Goal: Task Accomplishment & Management: Manage account settings

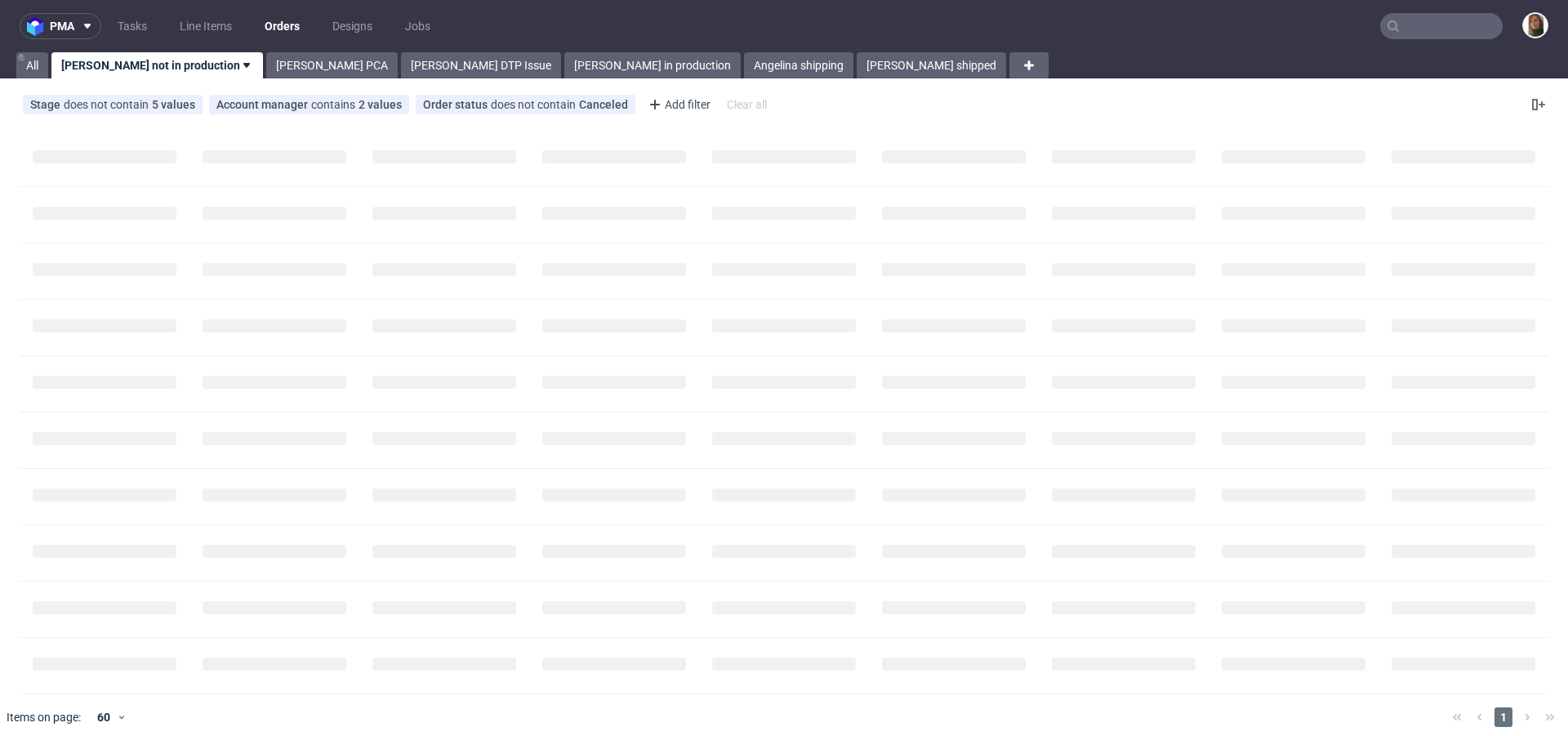
click at [1431, 17] on input "text" at bounding box center [1442, 26] width 122 height 27
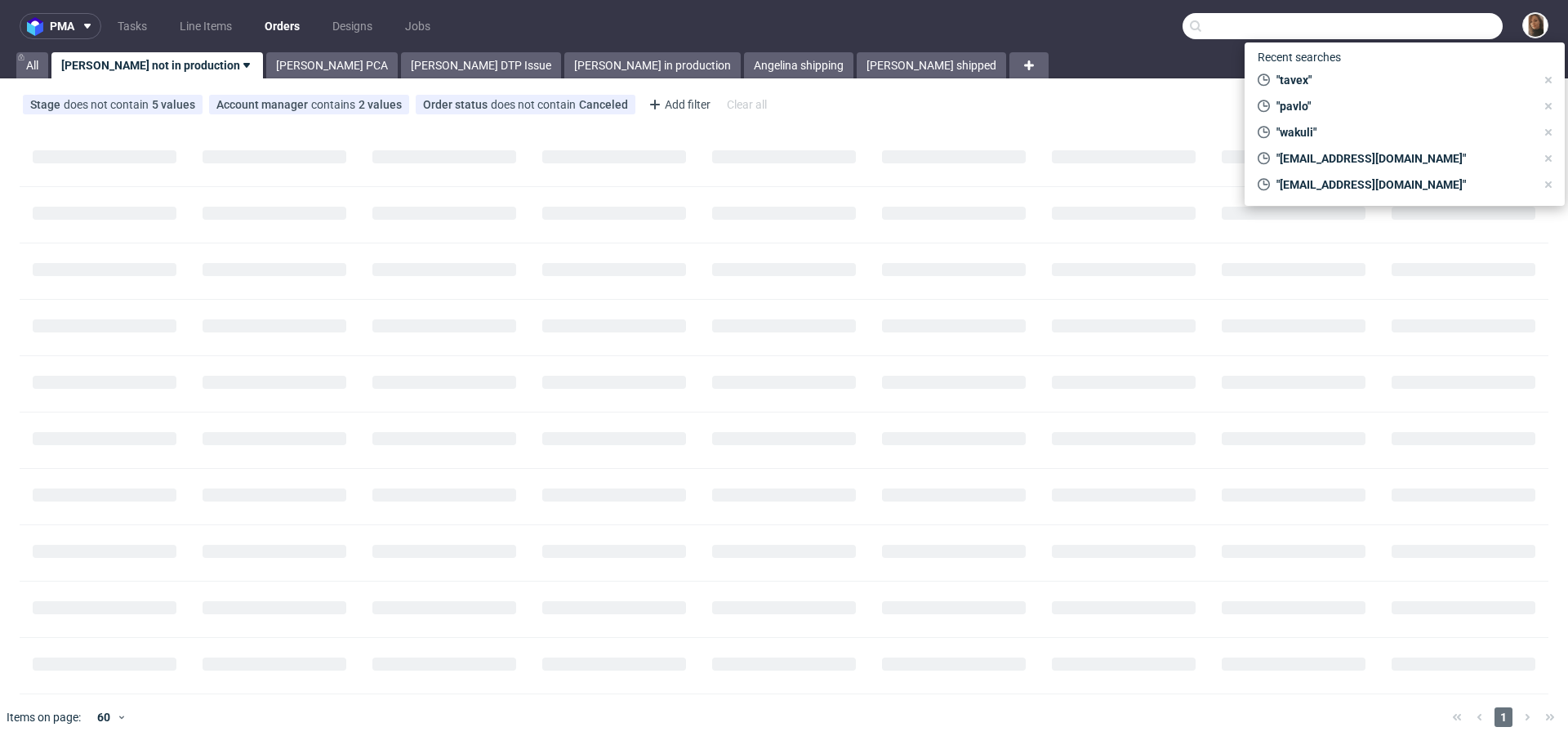
paste input "[PERSON_NAME]"
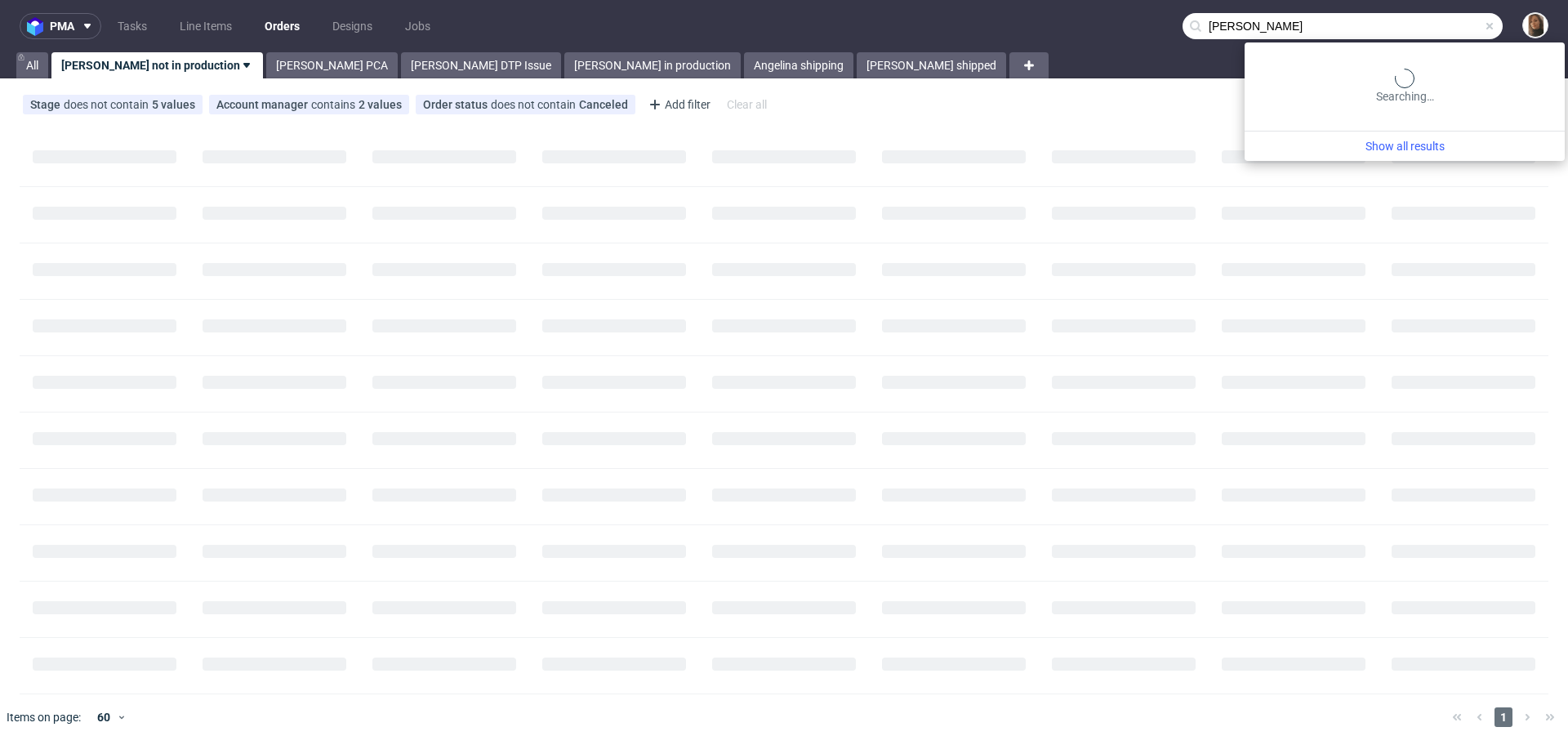
type input "Simon Derutter"
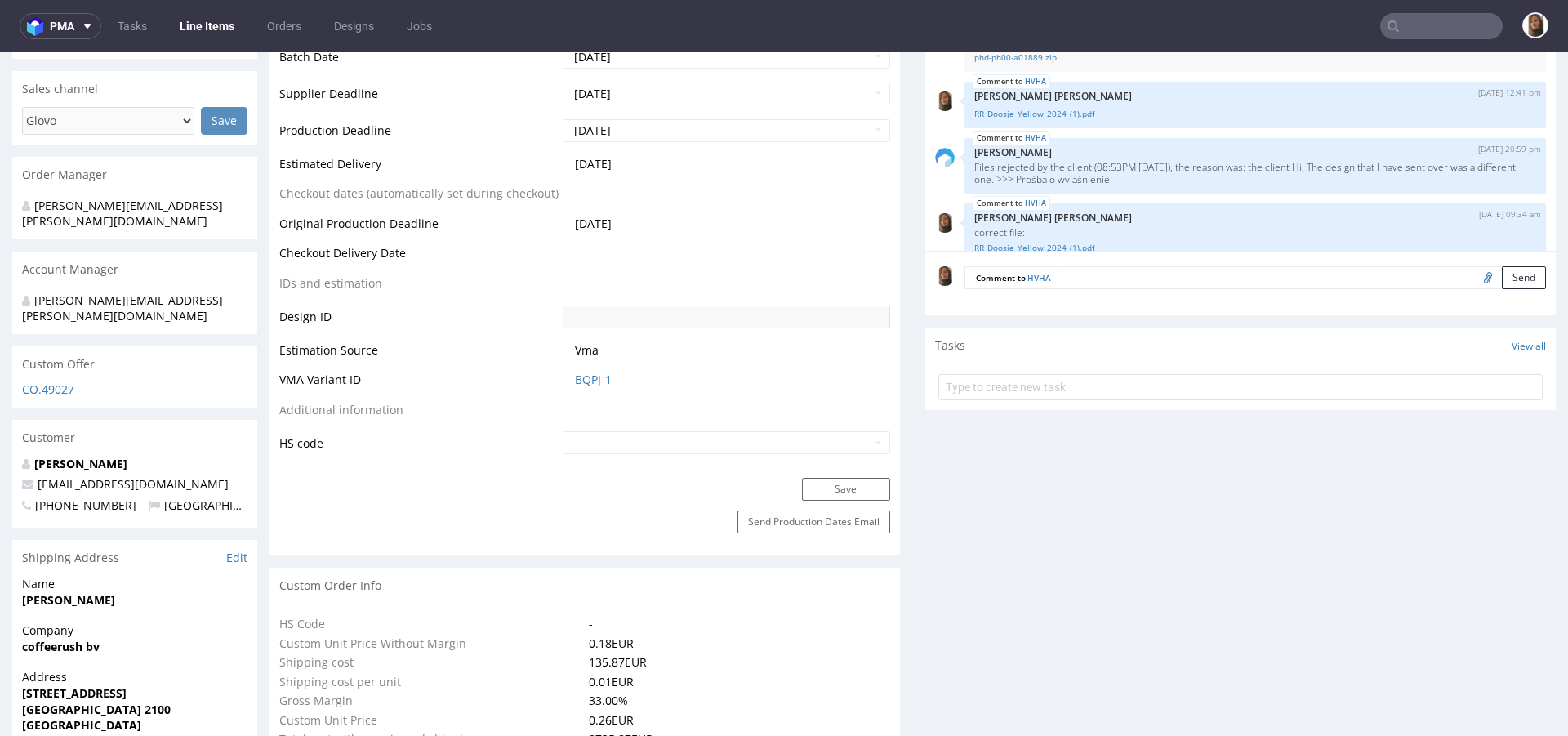
scroll to position [752, 0]
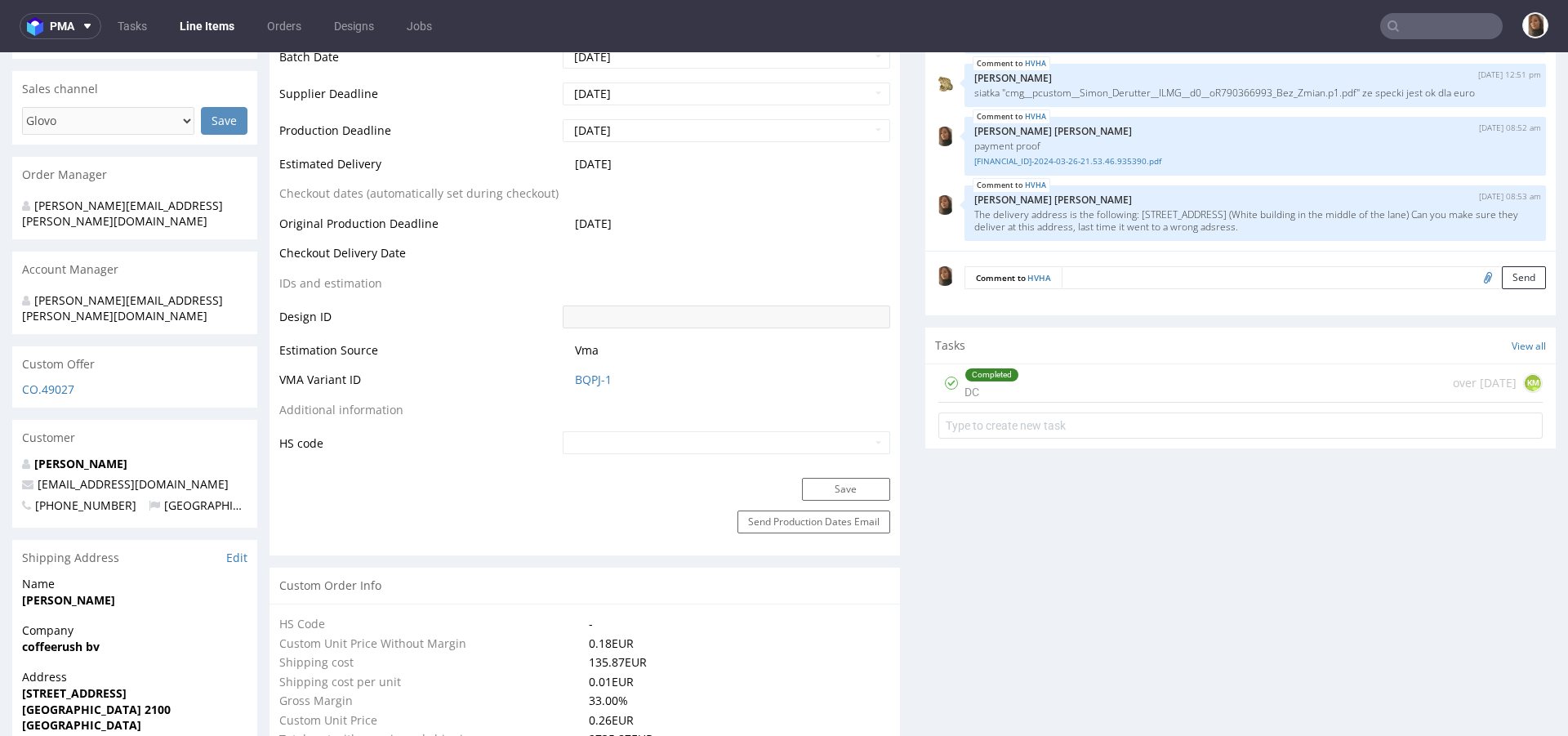
type input "10000"
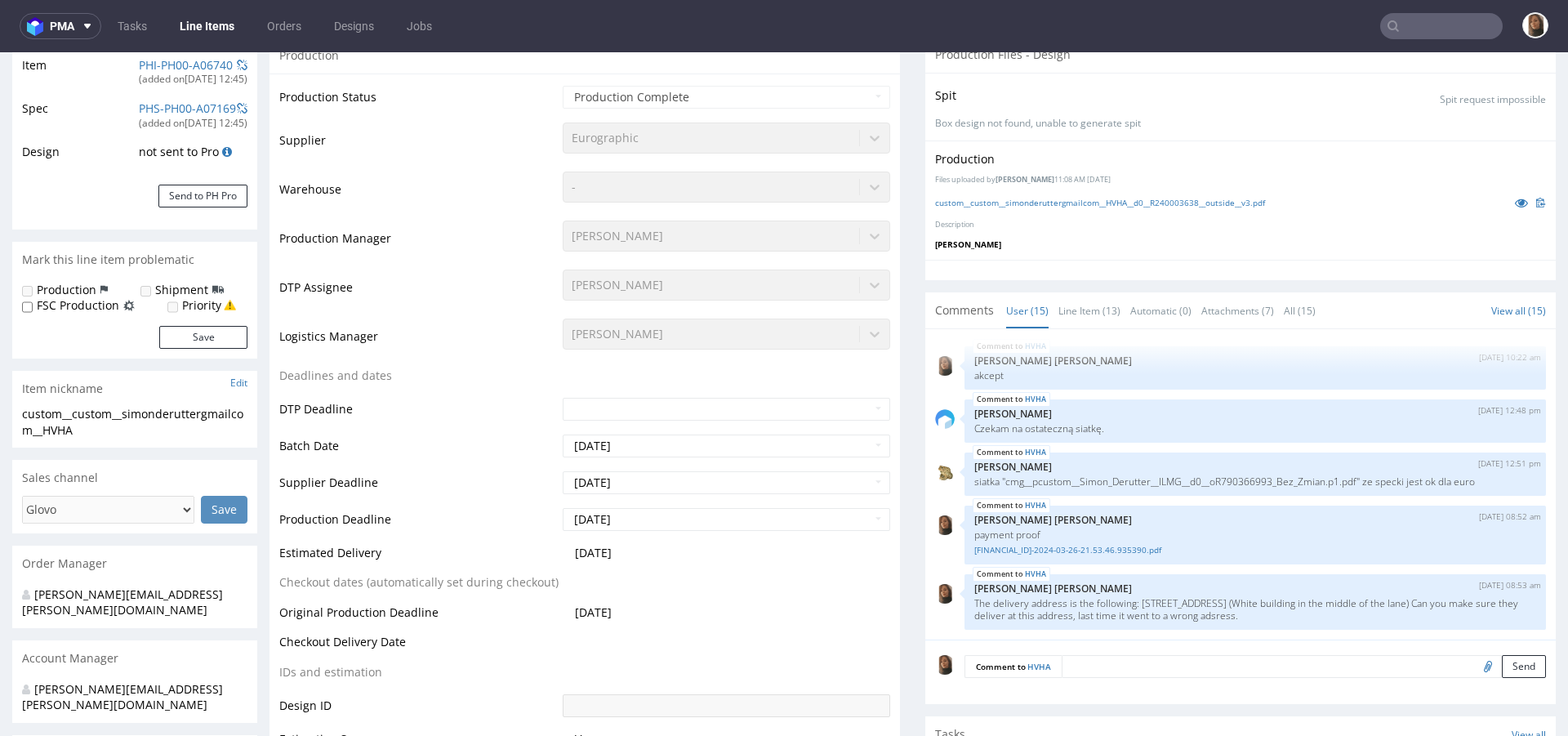
scroll to position [126, 0]
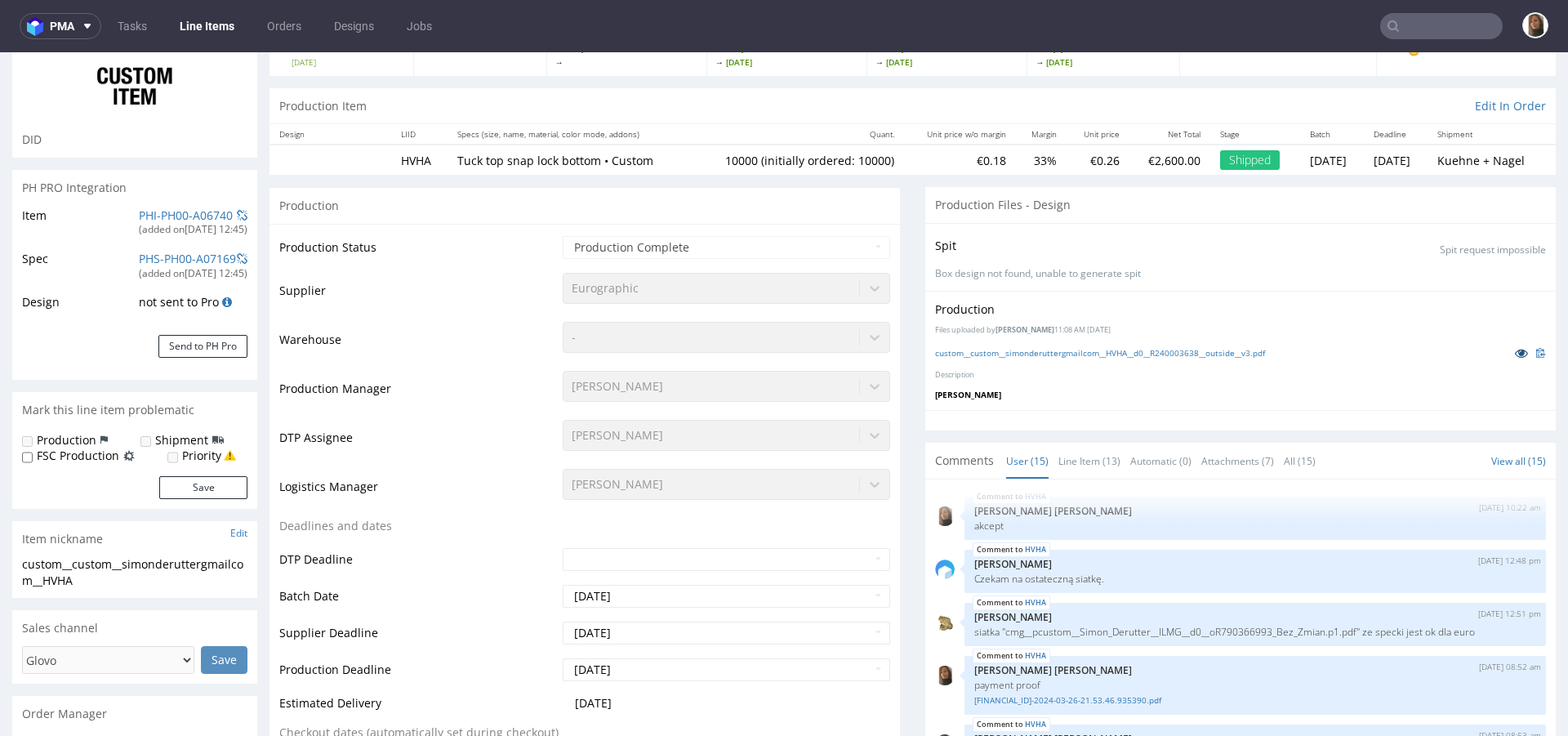
click at [1515, 352] on icon at bounding box center [1521, 353] width 13 height 12
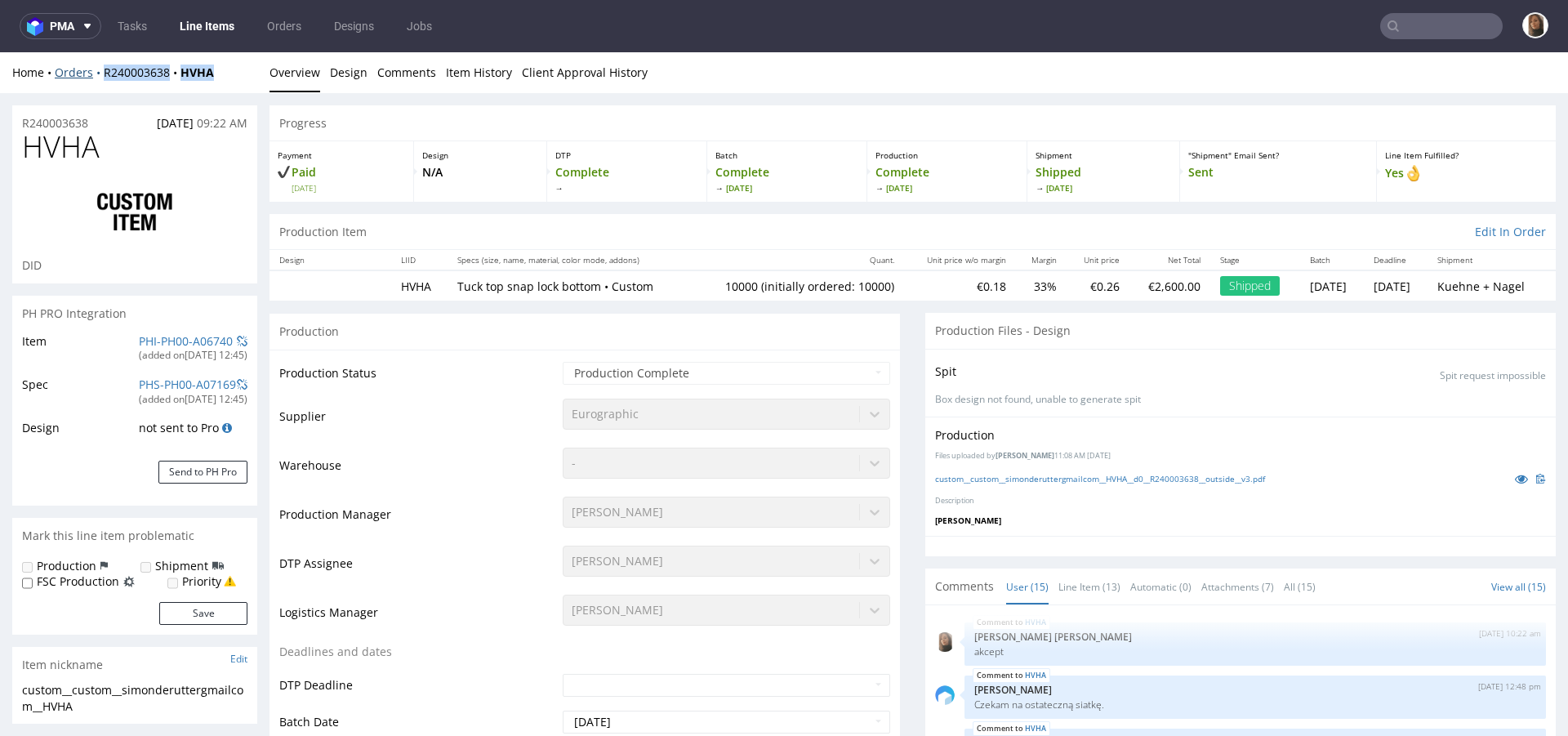
drag, startPoint x: 233, startPoint y: 75, endPoint x: 100, endPoint y: 75, distance: 133.0
click at [100, 75] on div "Home Orders R240003638 HVHA" at bounding box center [134, 73] width 245 height 17
copy div "R240003638 HVHA"
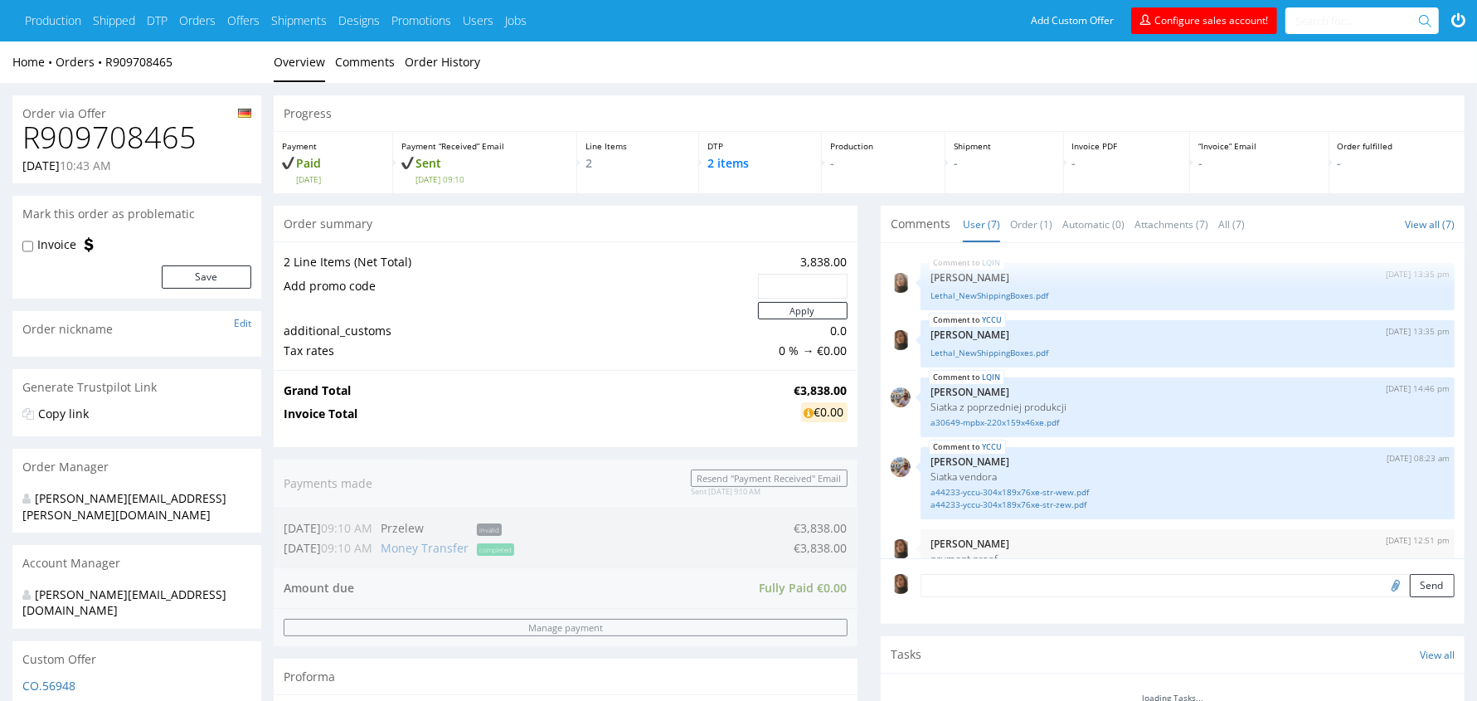
scroll to position [204, 0]
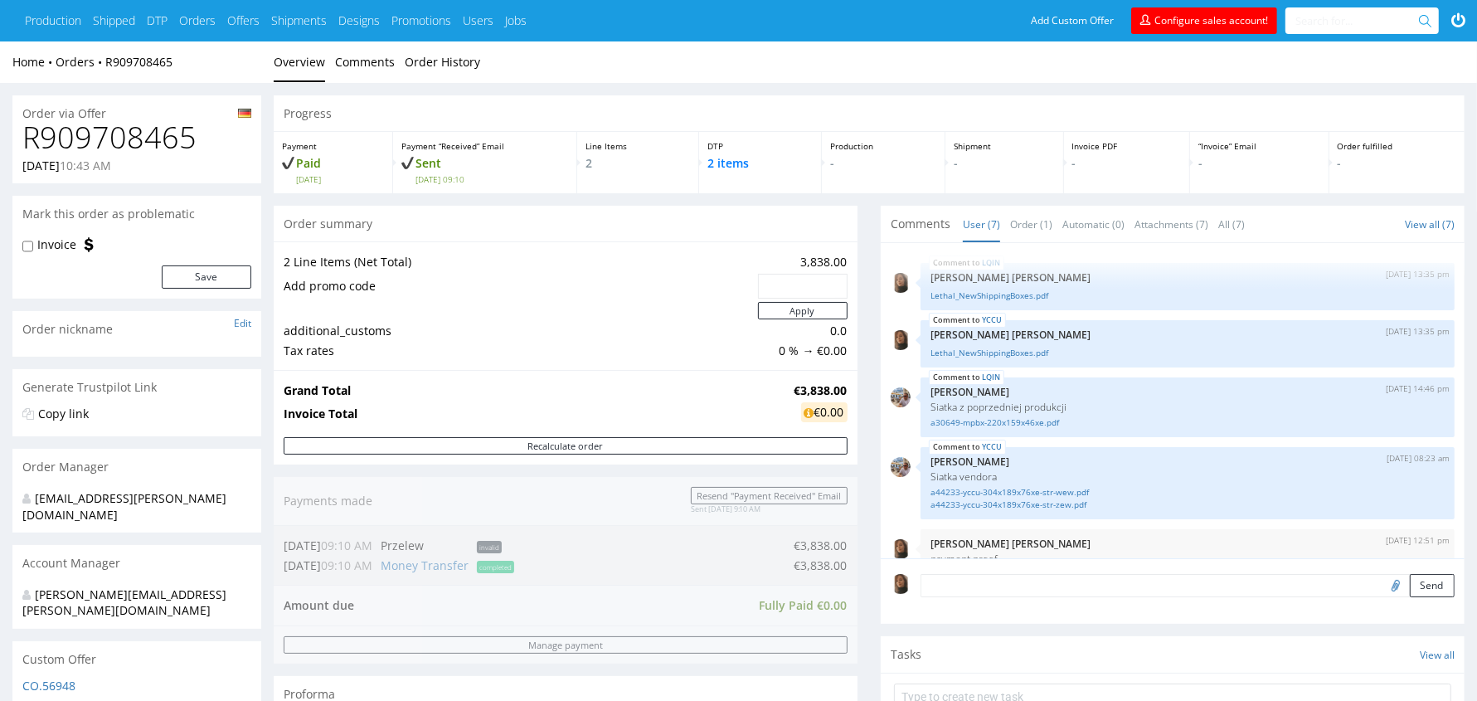
scroll to position [204, 0]
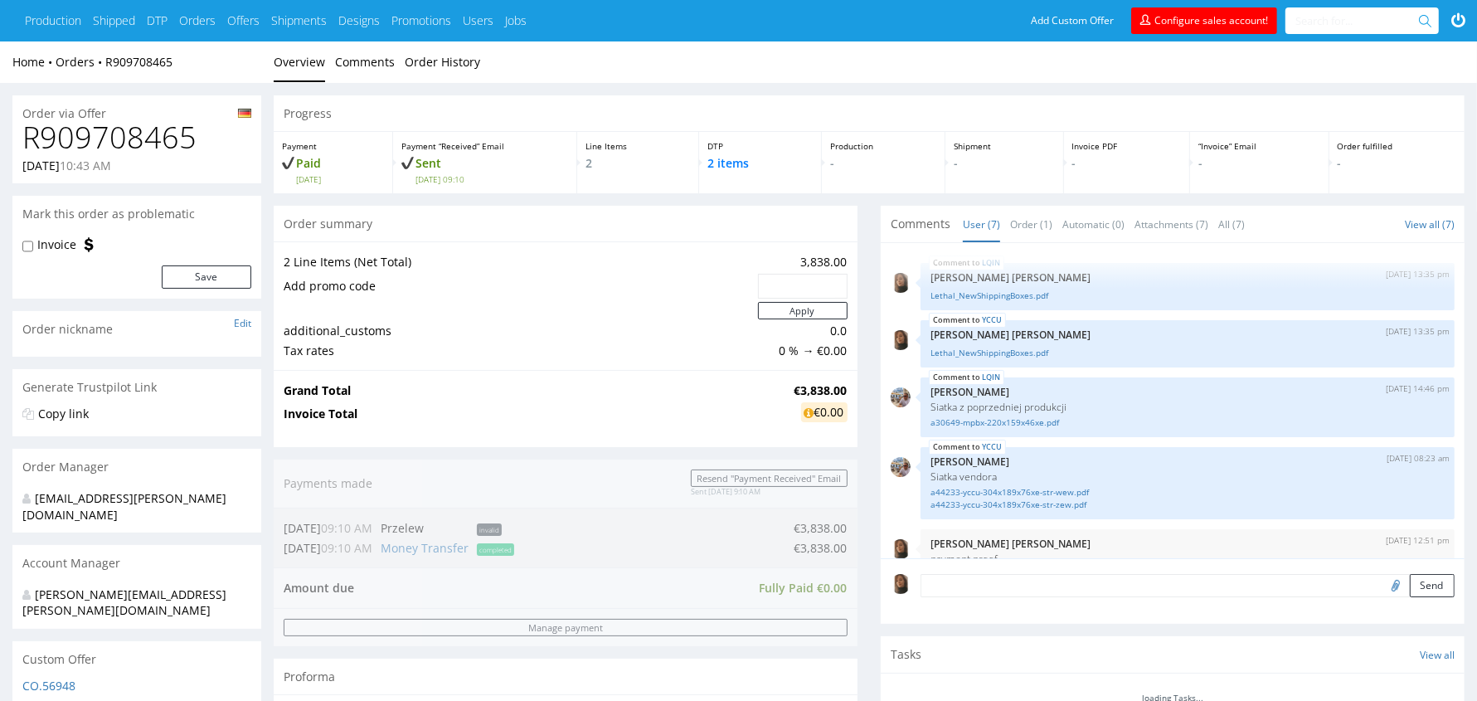
scroll to position [204, 0]
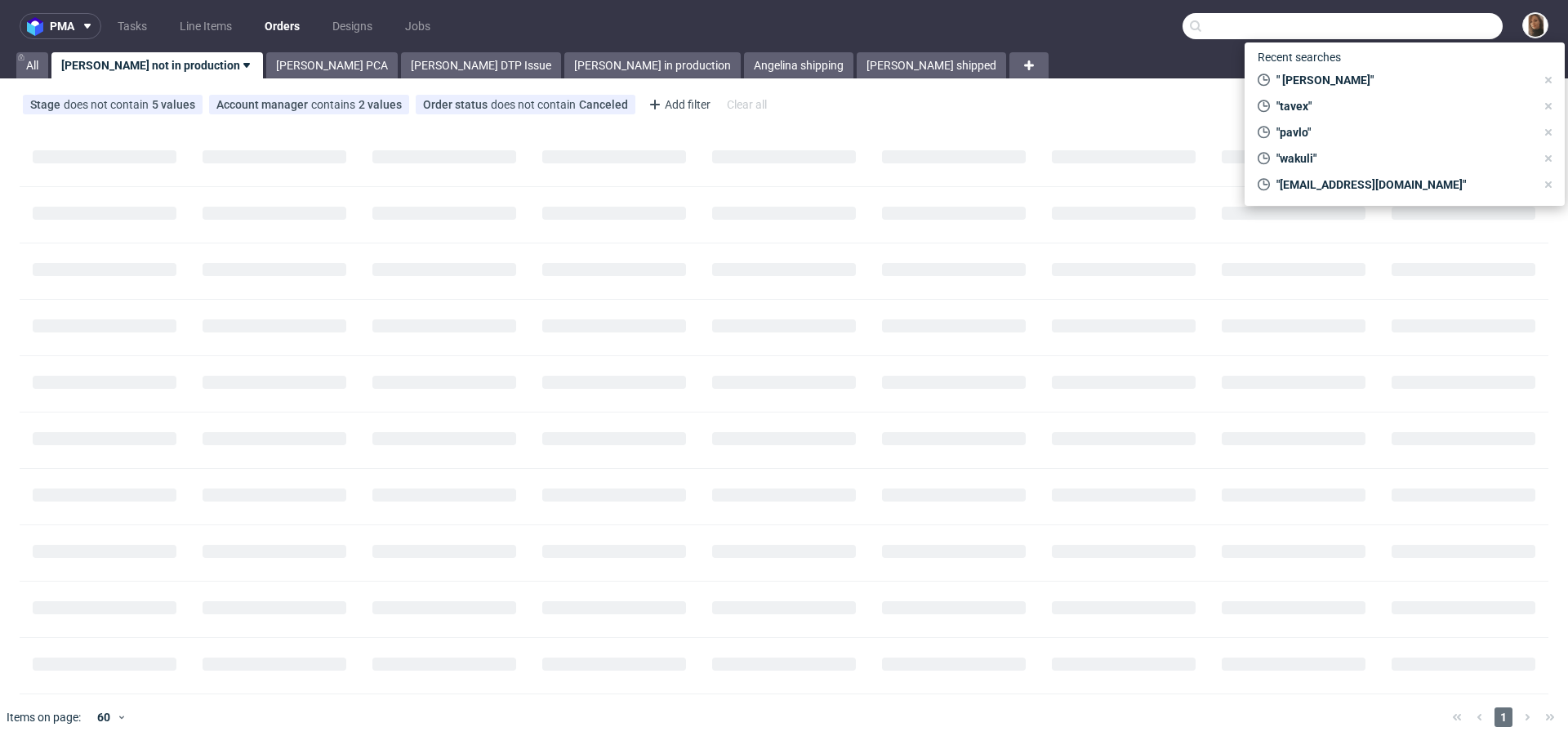
click at [1448, 33] on input "text" at bounding box center [1342, 26] width 320 height 27
paste input "R325420387"
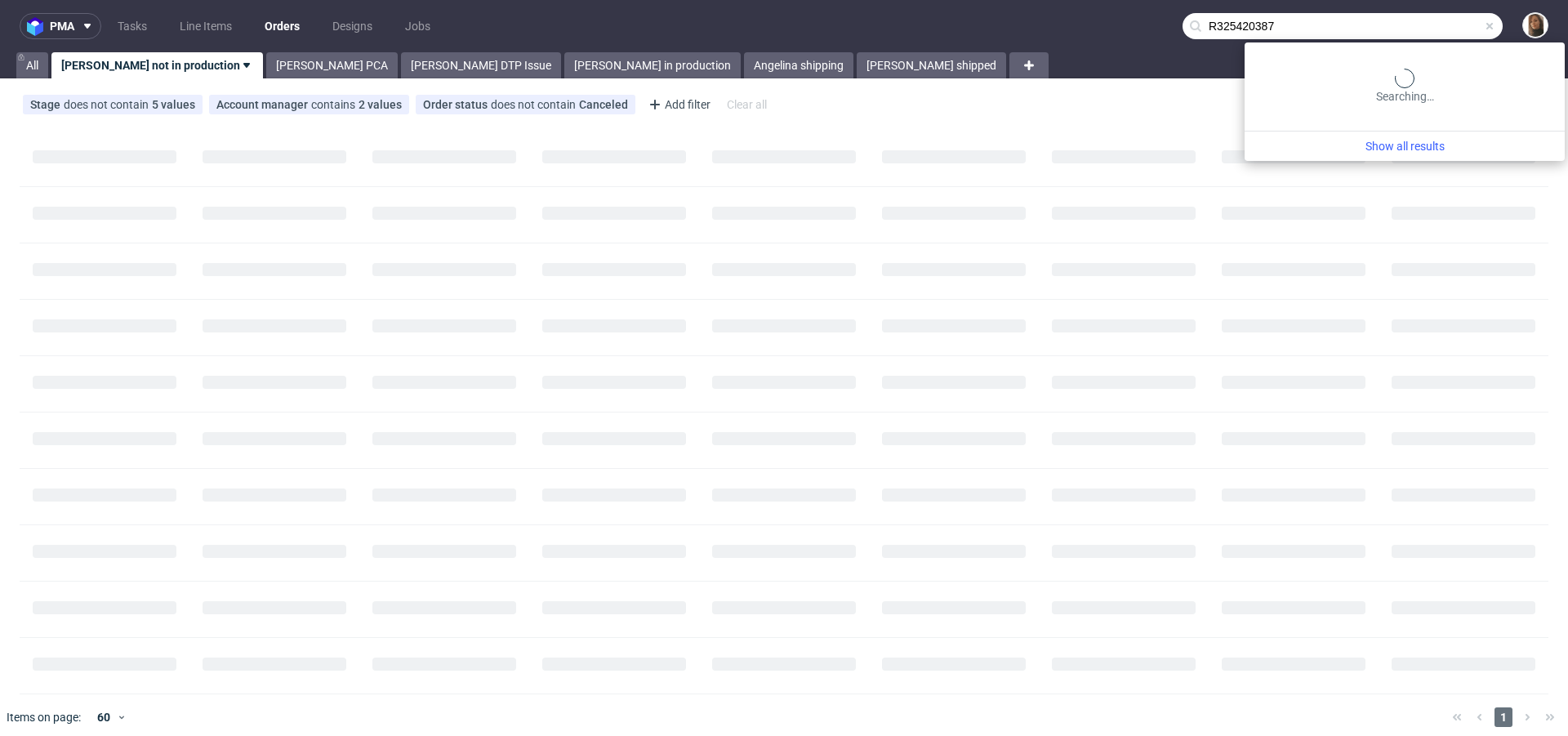
type input "R325420387"
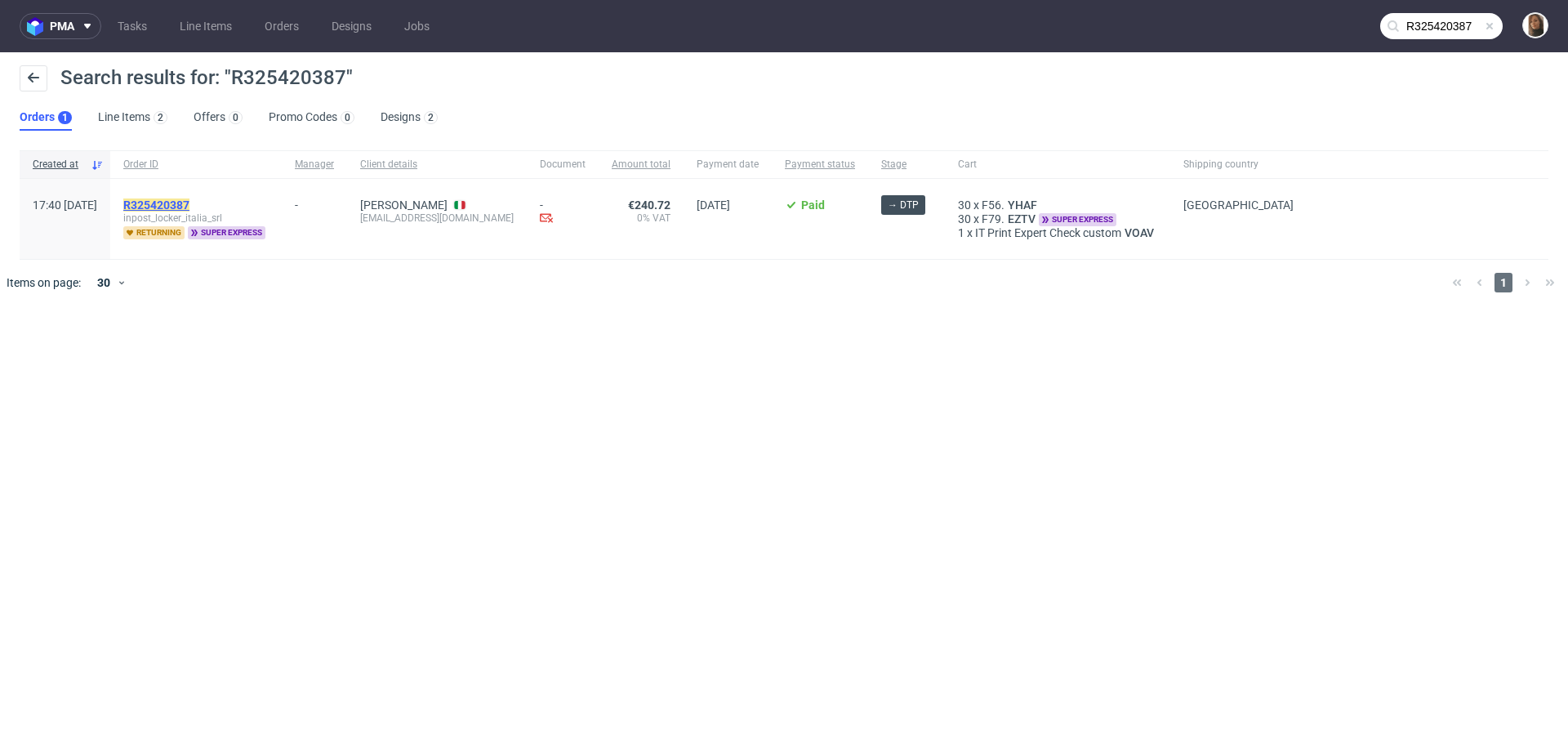
click at [189, 203] on mark "R325420387" at bounding box center [156, 205] width 66 height 13
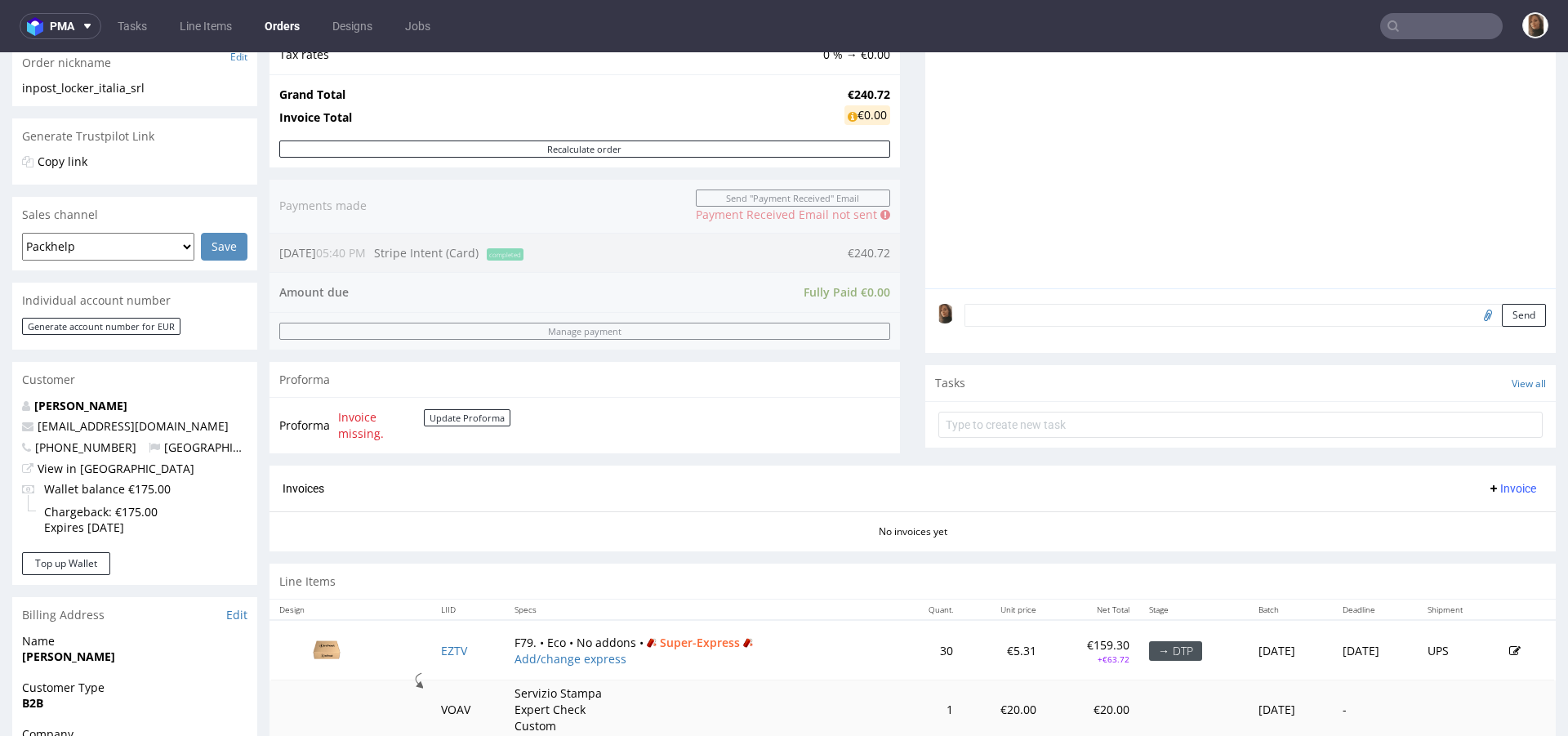
scroll to position [658, 0]
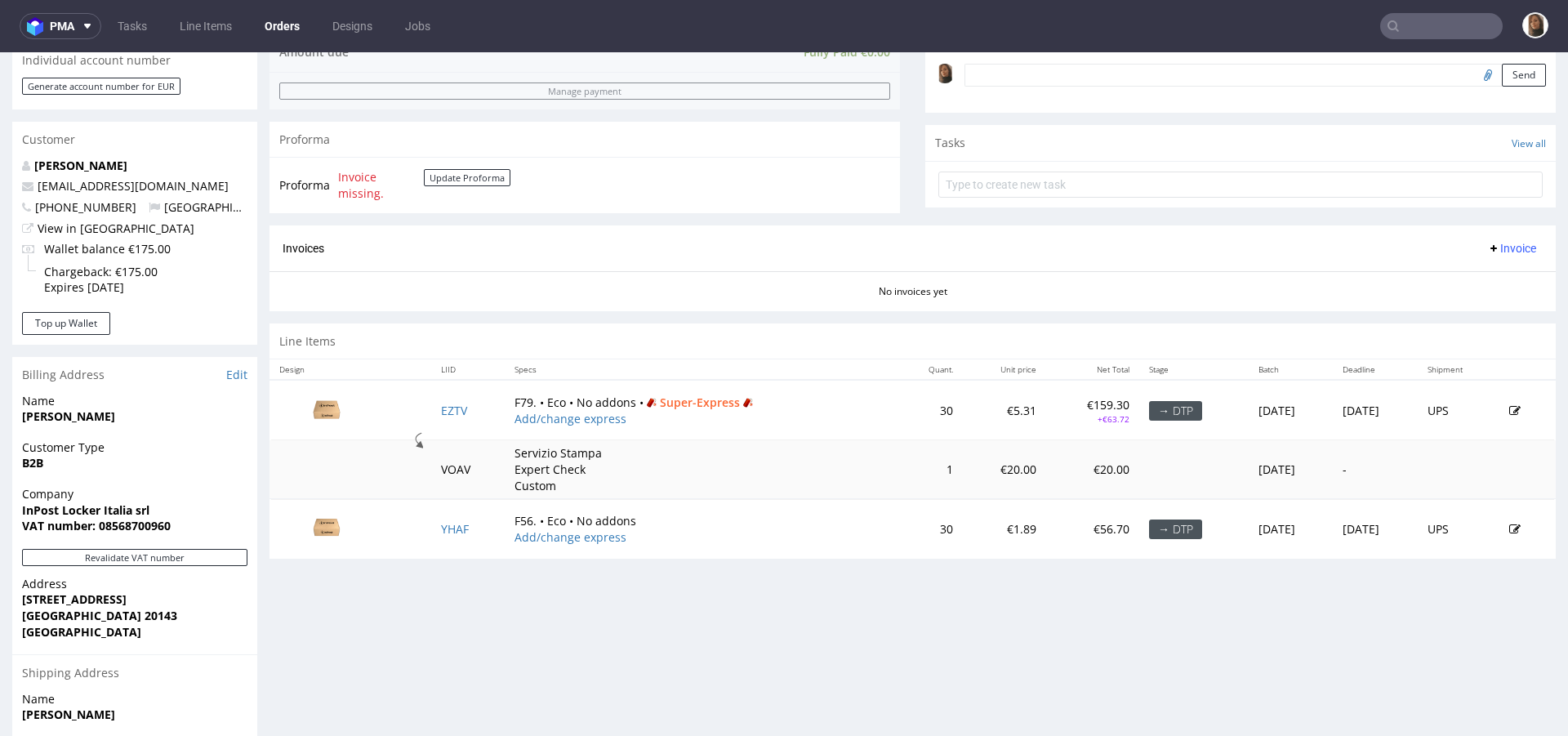
scroll to position [642, 0]
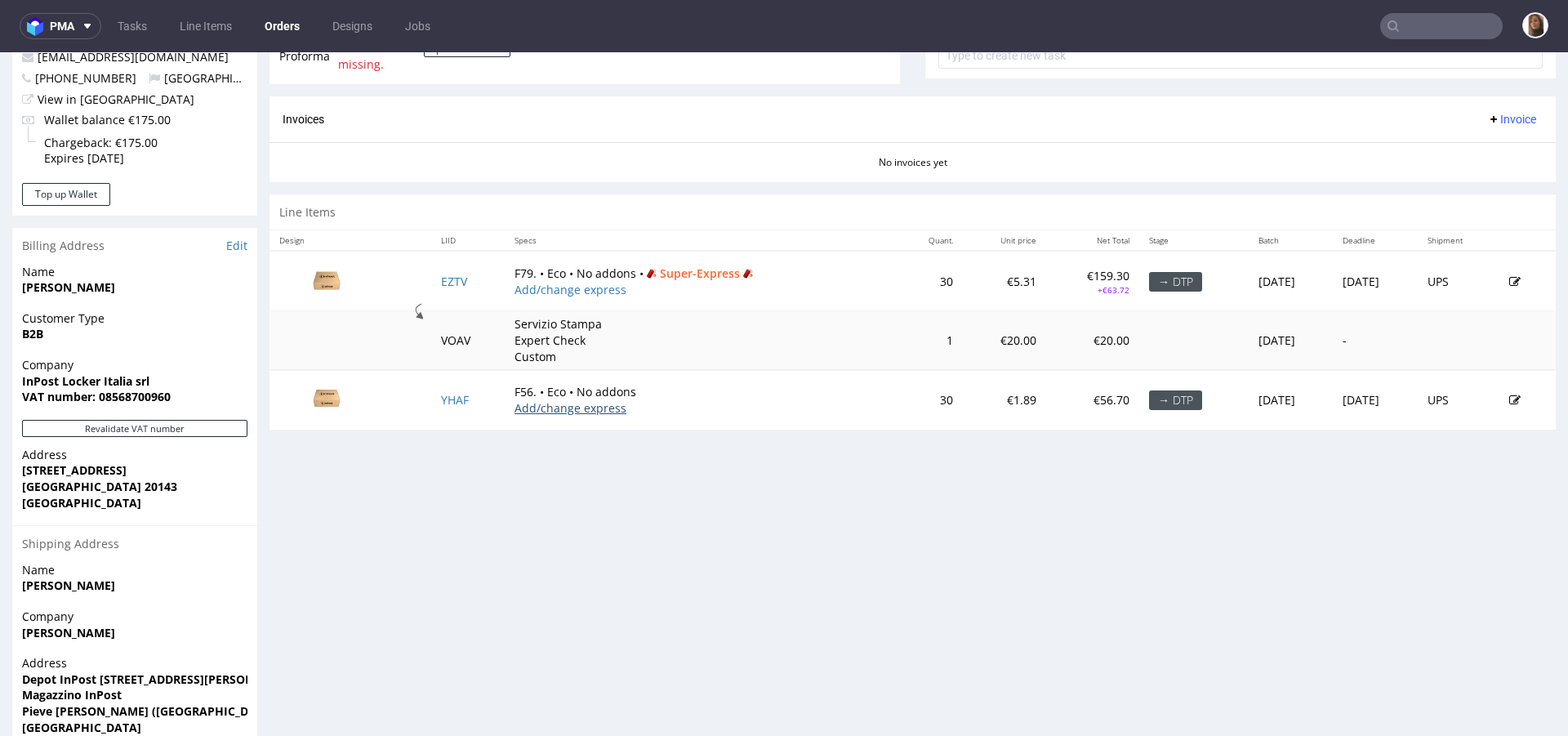
click at [552, 409] on link "Add/change express" at bounding box center [570, 408] width 112 height 16
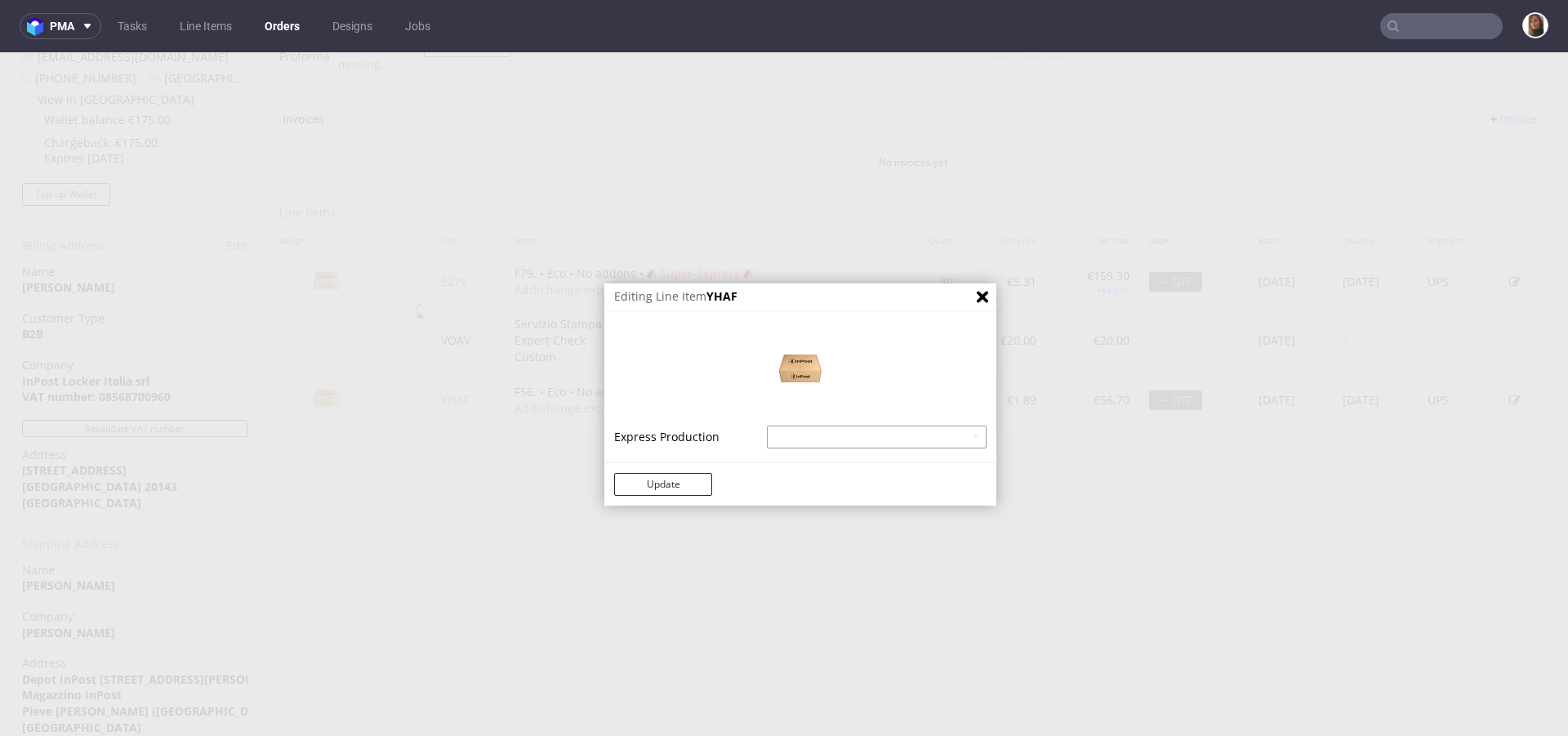
click at [787, 434] on select "Mailer Box Eco - express - 20% Mailer Box Eco - superexpress - 40%" at bounding box center [877, 436] width 220 height 23
select select "141"
click at [767, 426] on select "Mailer Box Eco - express - 20% Mailer Box Eco - superexpress - 40%" at bounding box center [877, 436] width 220 height 23
click at [673, 486] on button "Update" at bounding box center [664, 484] width 98 height 23
click at [643, 486] on button "Update" at bounding box center [664, 484] width 98 height 23
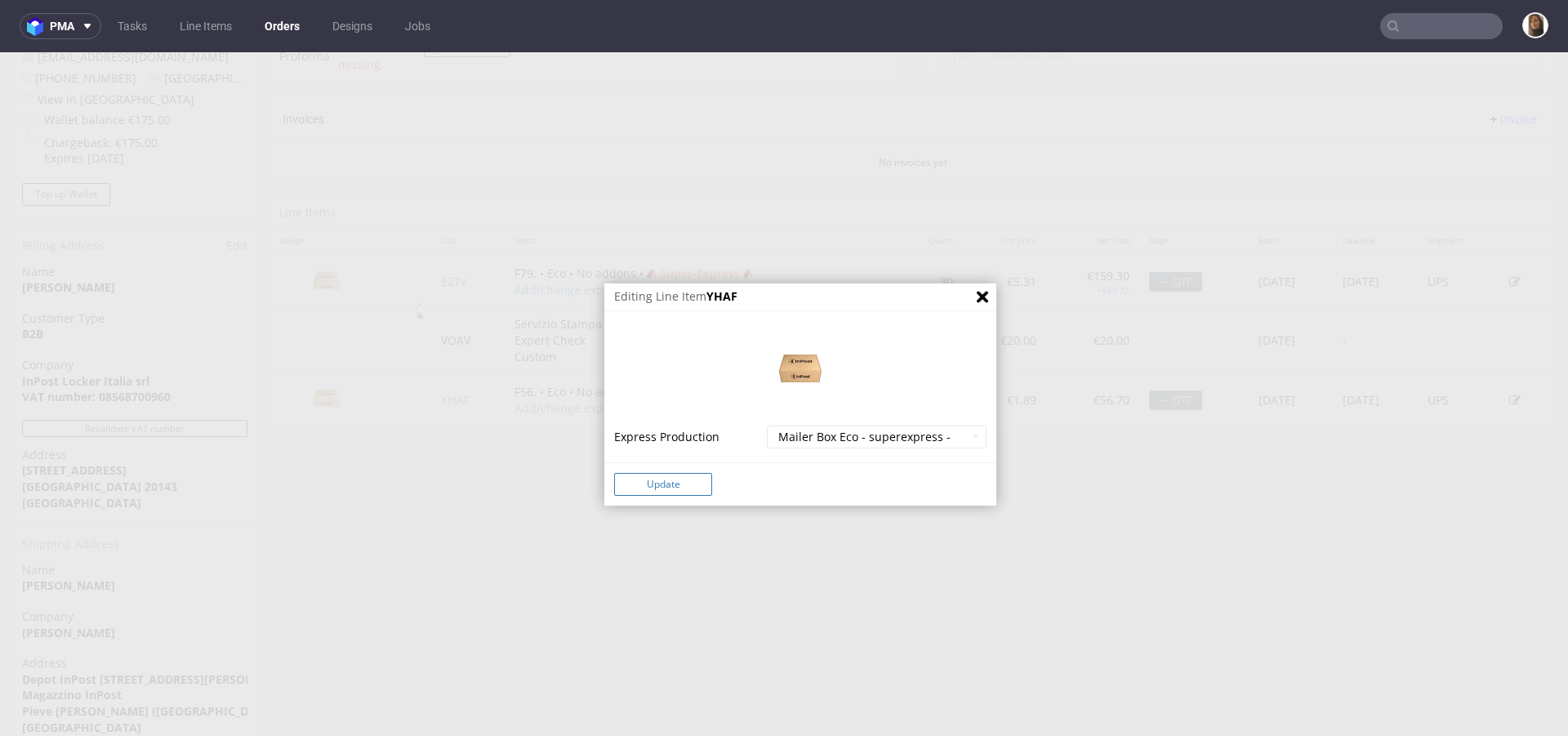
click at [643, 486] on button "Update" at bounding box center [664, 484] width 98 height 23
click at [647, 482] on button "Update" at bounding box center [664, 484] width 98 height 23
click at [647, 481] on button "Update" at bounding box center [664, 484] width 98 height 23
click at [977, 296] on icon "Close" at bounding box center [983, 297] width 12 height 12
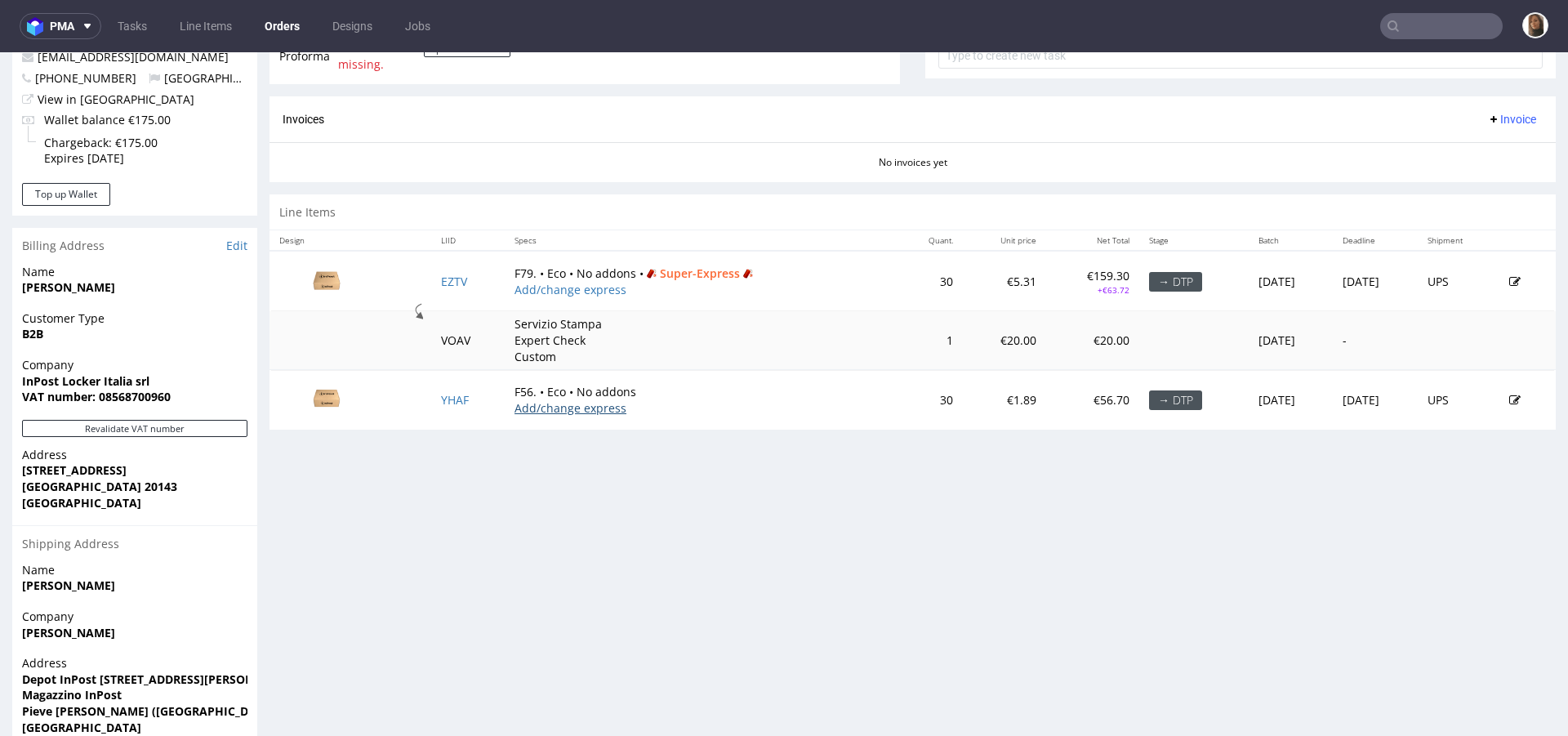
click at [514, 404] on link "Add/change express" at bounding box center [570, 408] width 112 height 16
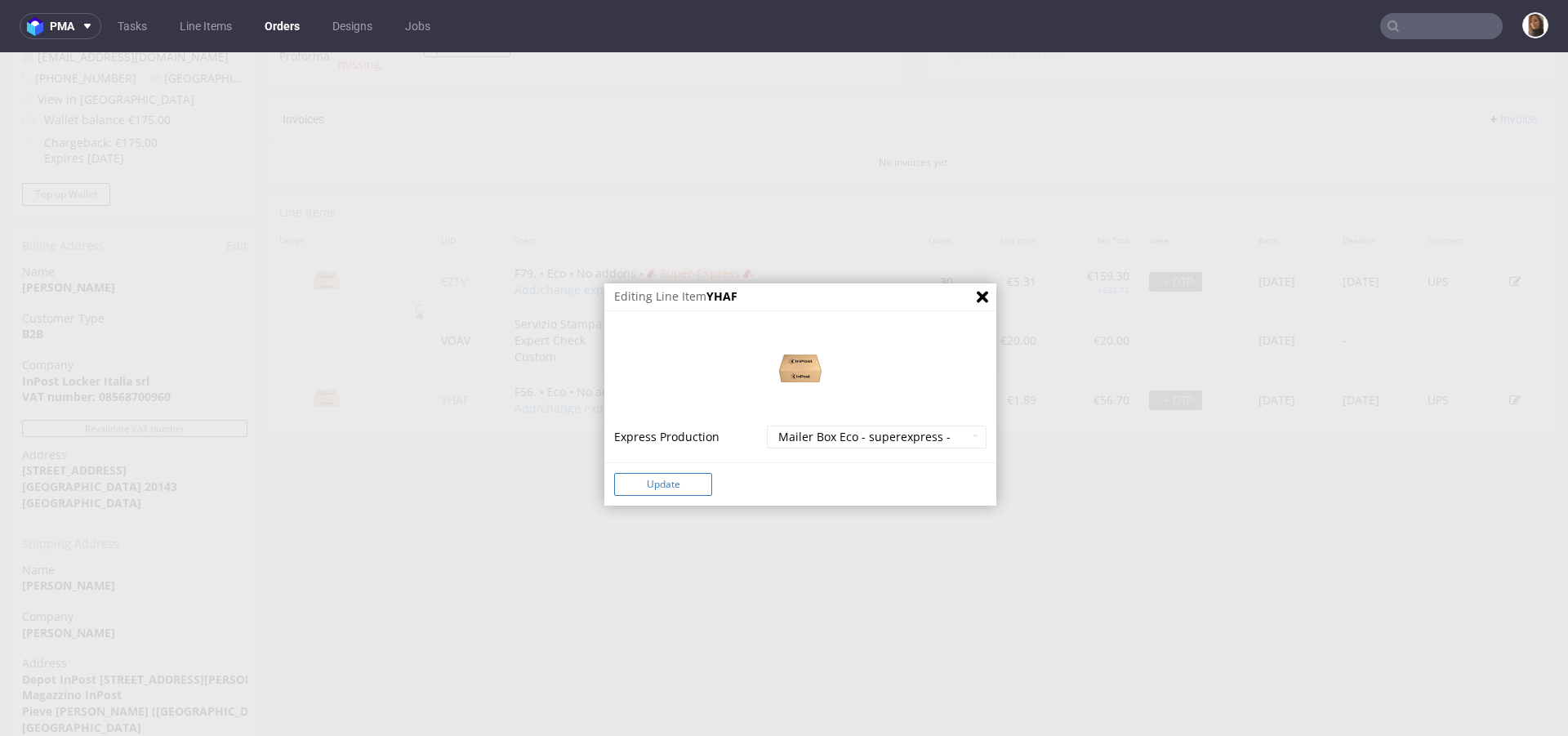
click at [629, 483] on button "Update" at bounding box center [664, 484] width 98 height 23
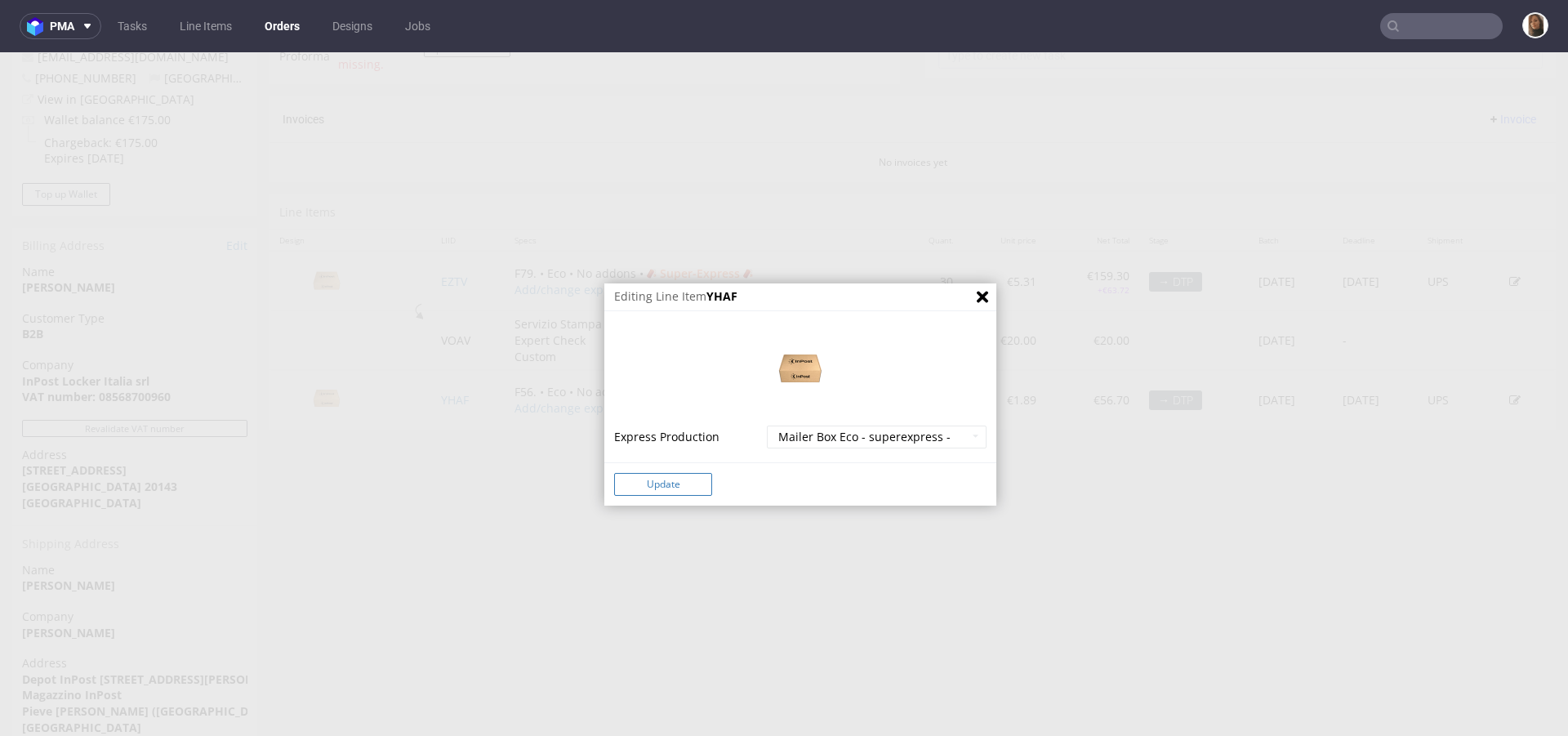
click at [629, 483] on button "Update" at bounding box center [664, 484] width 98 height 23
click at [977, 291] on icon "Close" at bounding box center [983, 297] width 12 height 12
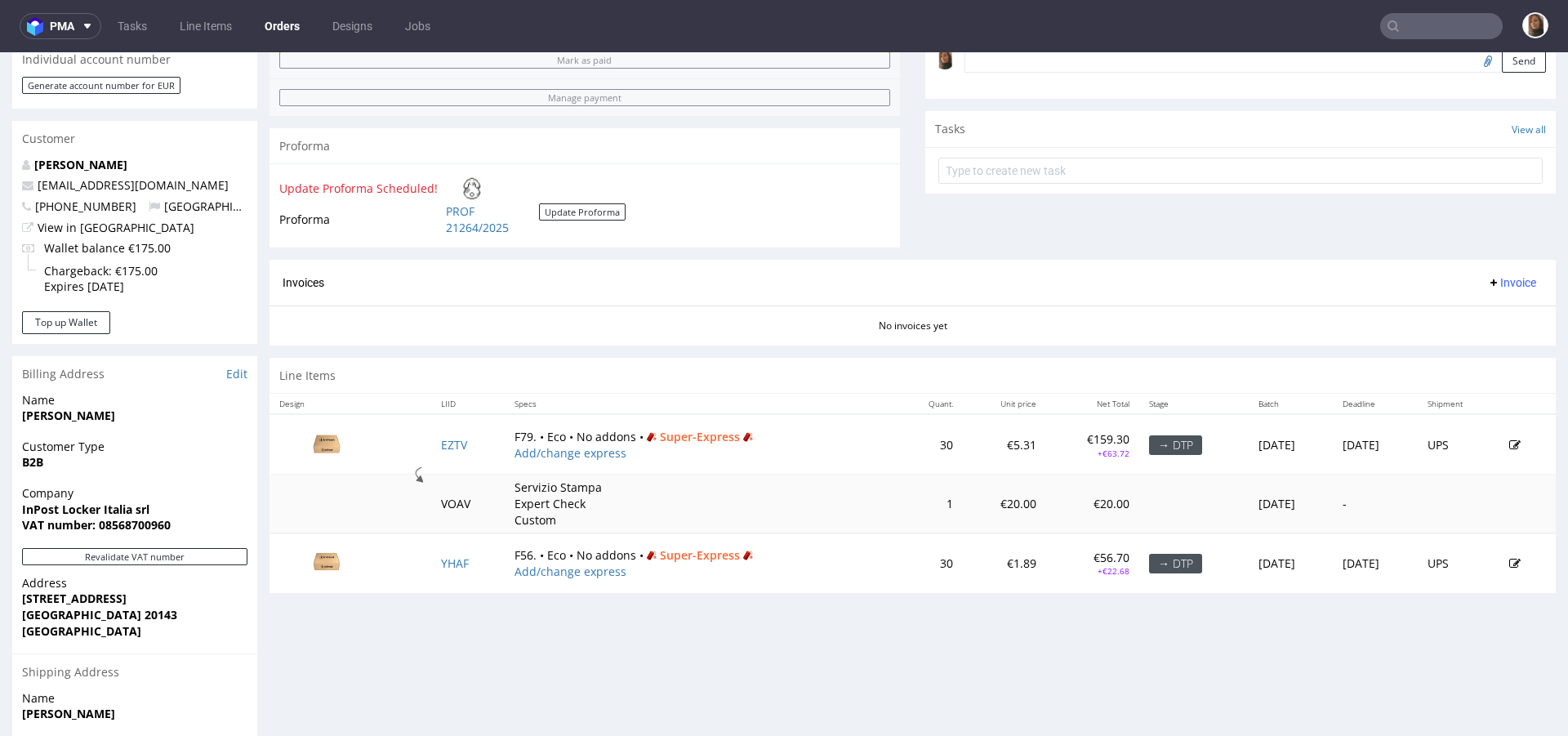
scroll to position [509, 0]
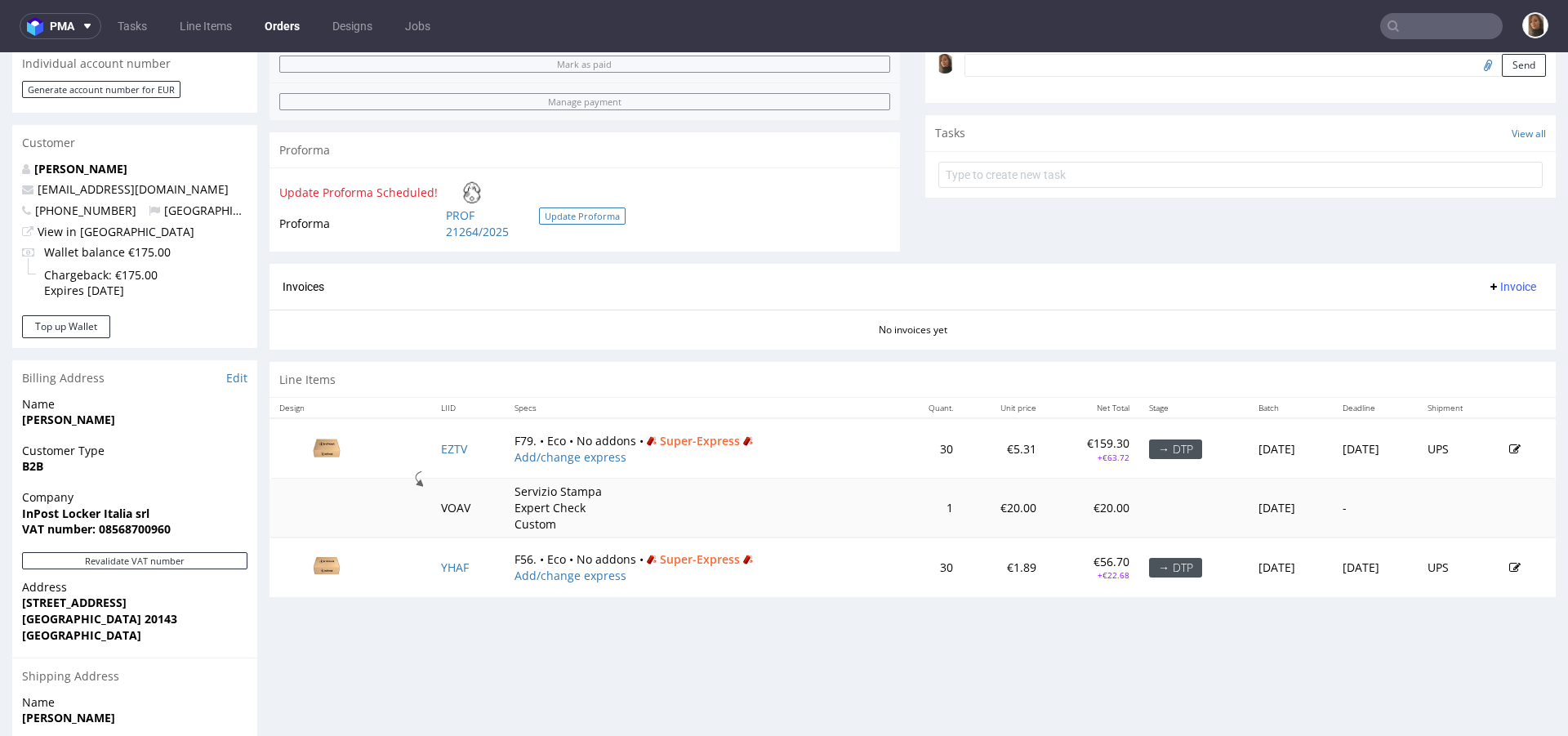
click at [551, 213] on button "Update Proforma" at bounding box center [582, 216] width 87 height 17
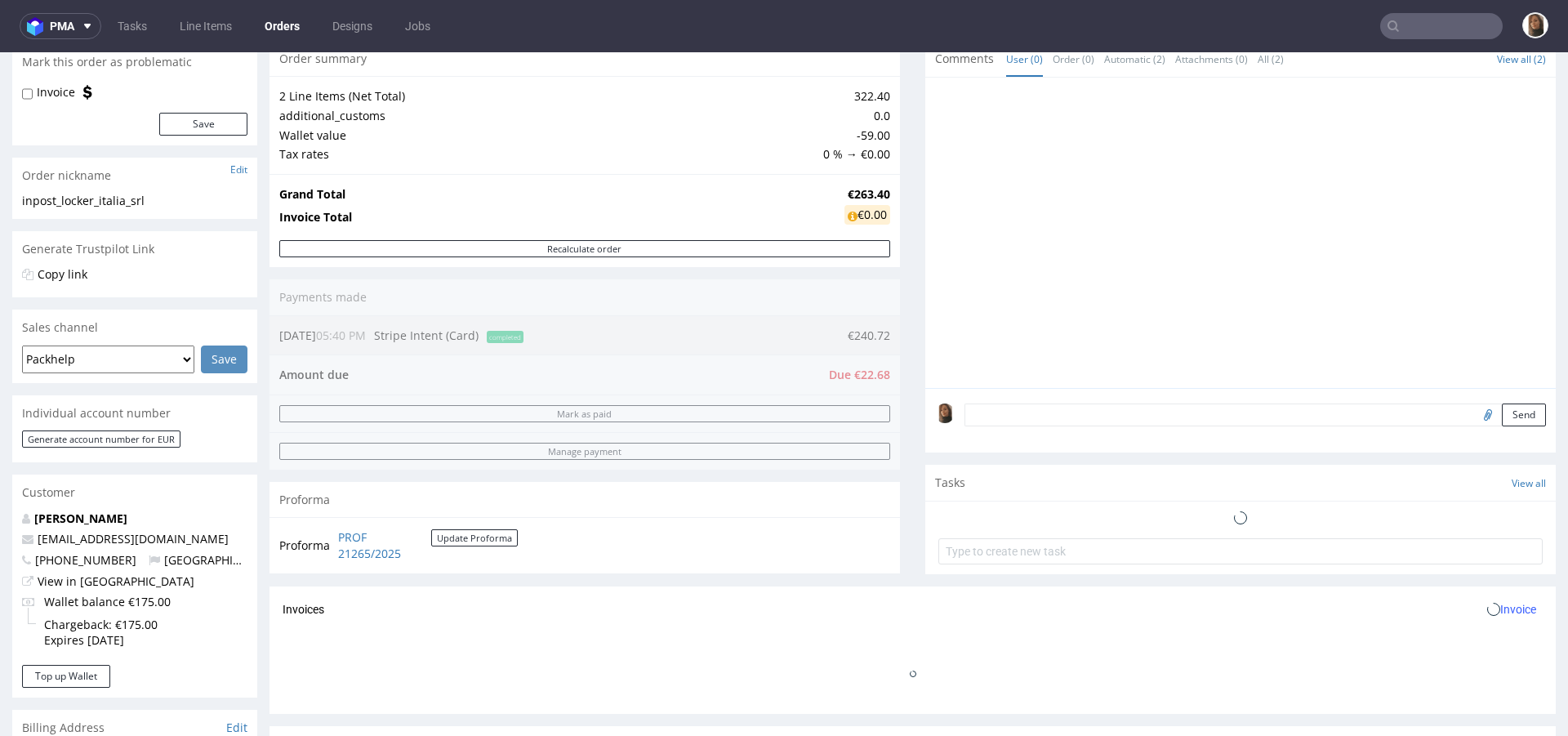
scroll to position [275, 0]
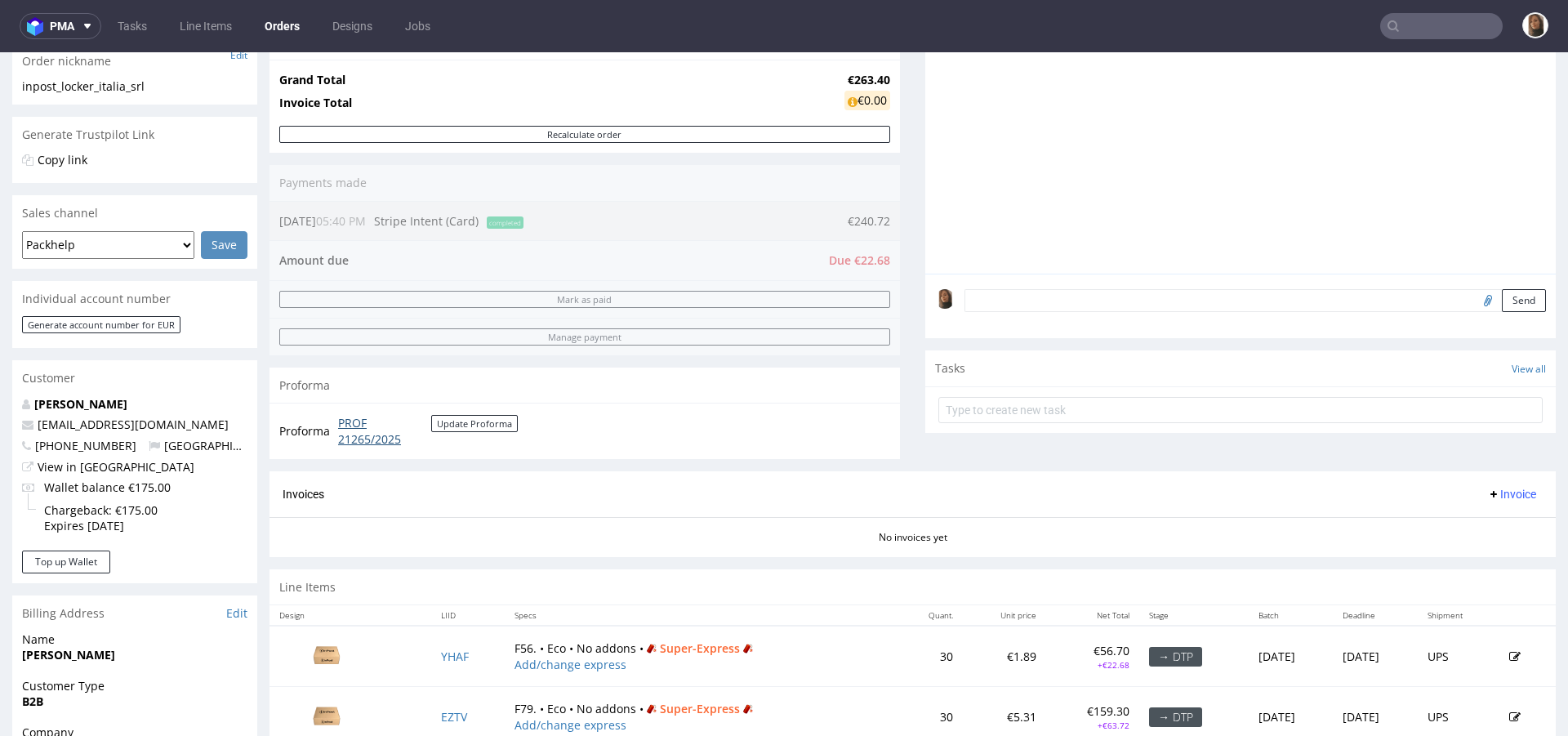
click at [375, 438] on link "PROF 21265/2025" at bounding box center [384, 431] width 94 height 32
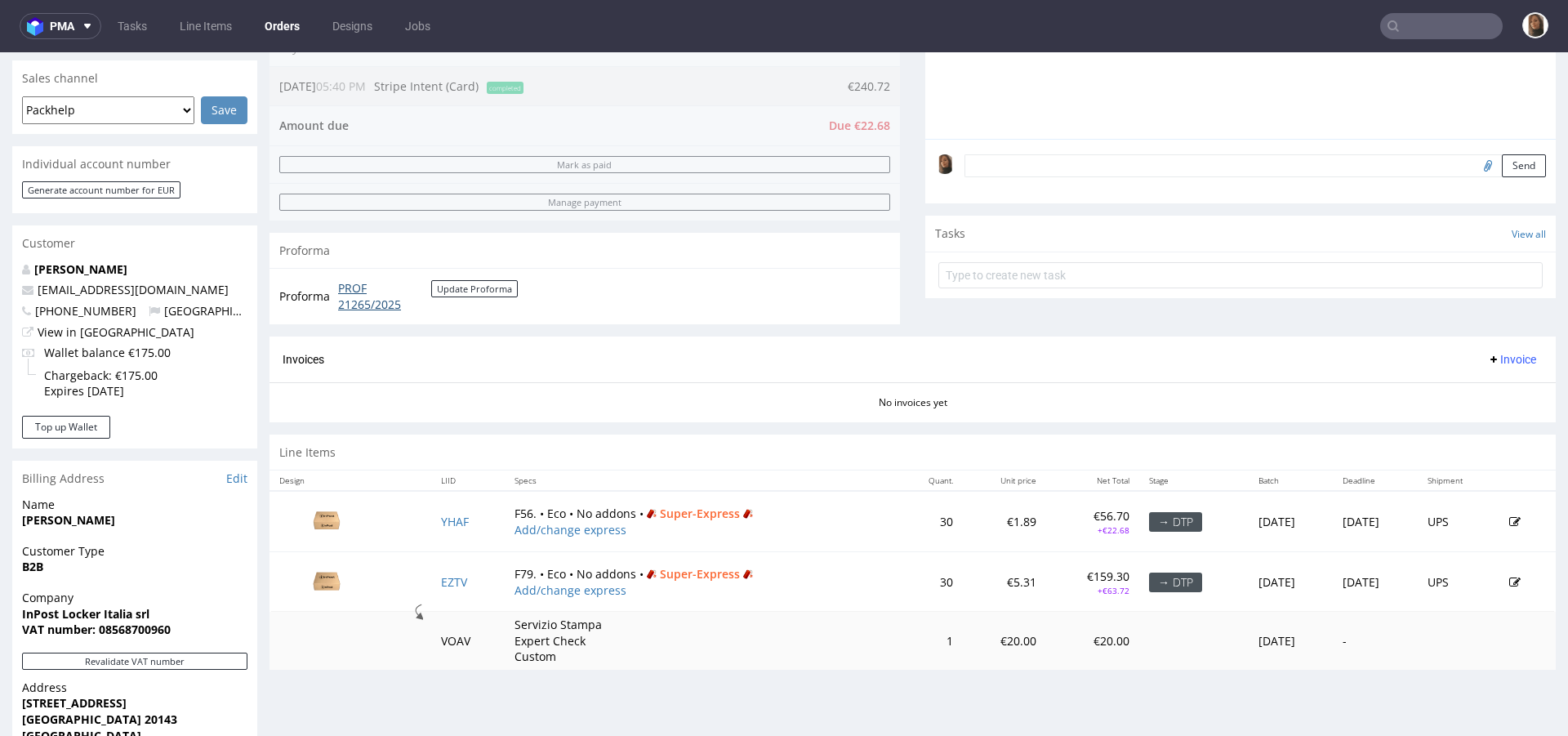
scroll to position [436, 0]
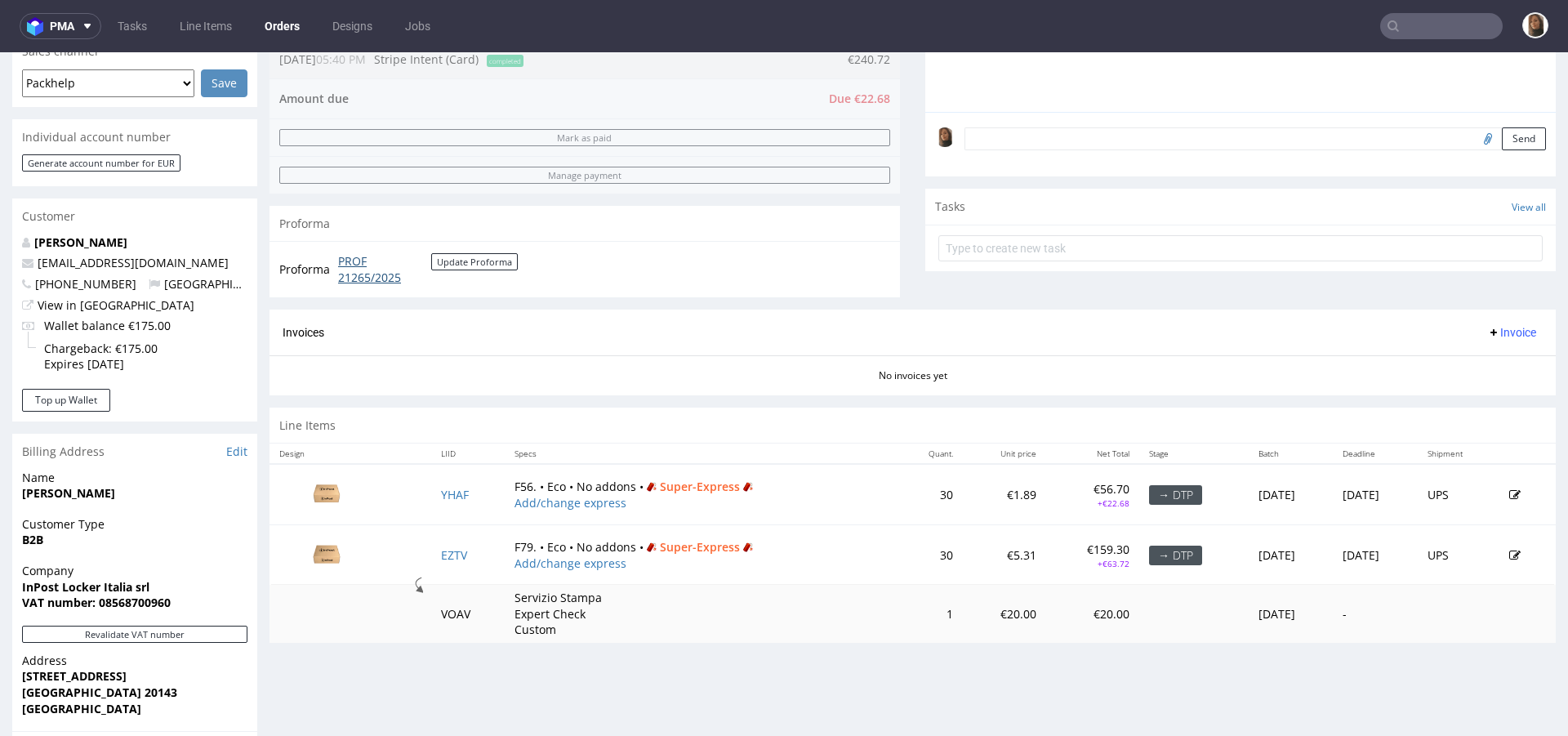
click at [352, 261] on link "PROF 21265/2025" at bounding box center [384, 269] width 94 height 32
click at [347, 292] on div "Proforma PROF 21265/2025 Update Proforma" at bounding box center [585, 269] width 630 height 55
click at [347, 280] on link "PROF 21265/2025" at bounding box center [384, 269] width 94 height 32
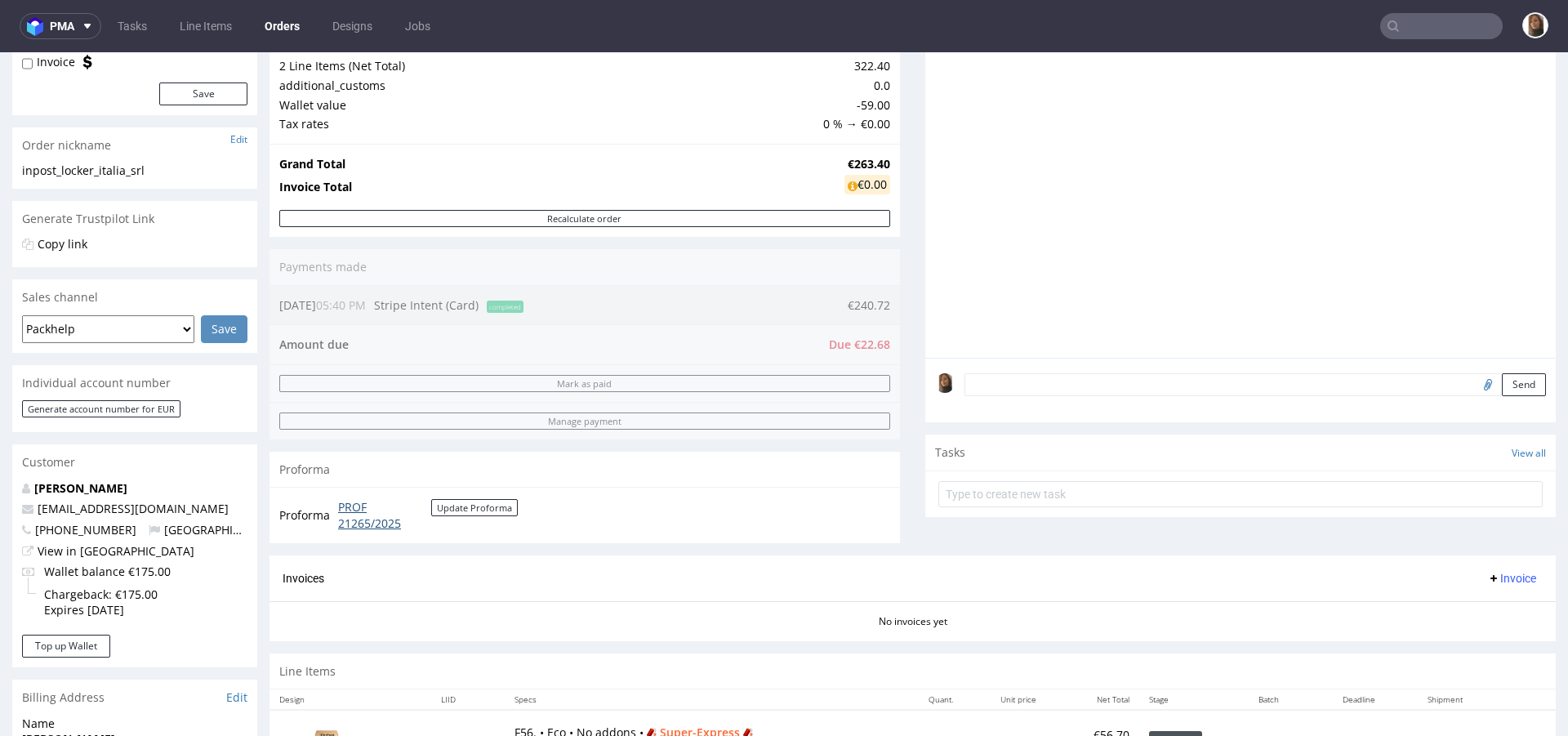
scroll to position [177, 0]
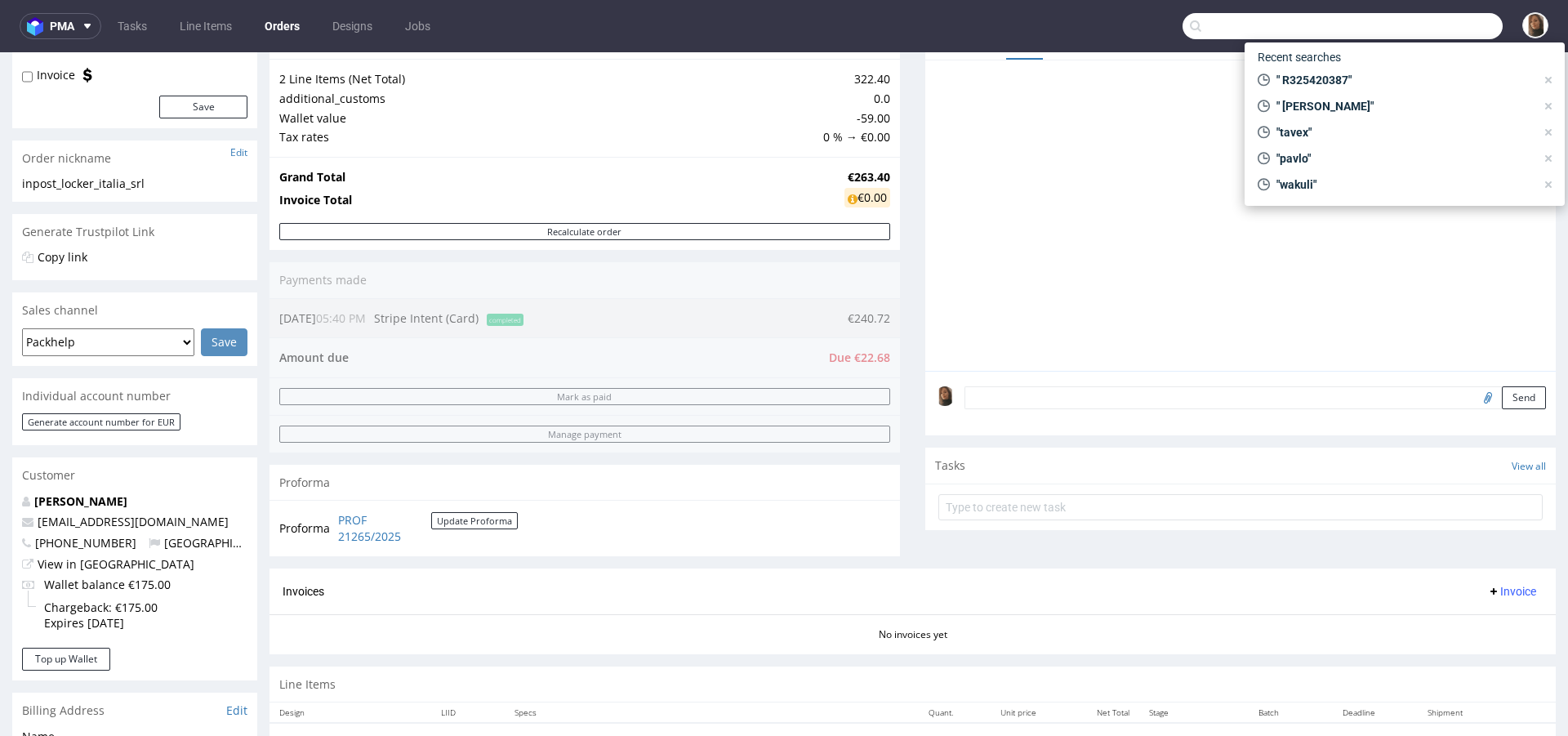
click at [1434, 14] on input "text" at bounding box center [1342, 26] width 320 height 27
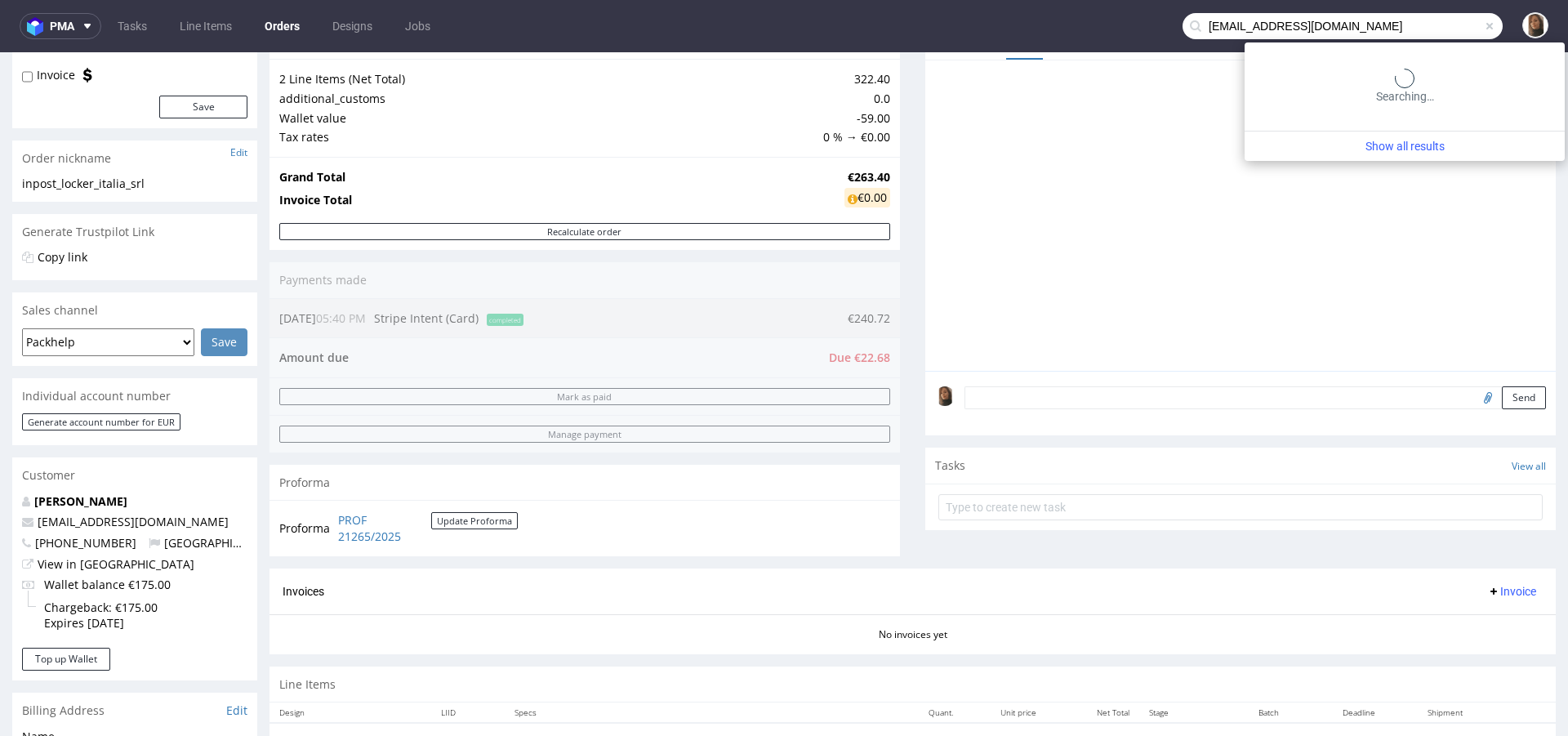
type input "vchiminelli@inpost.it"
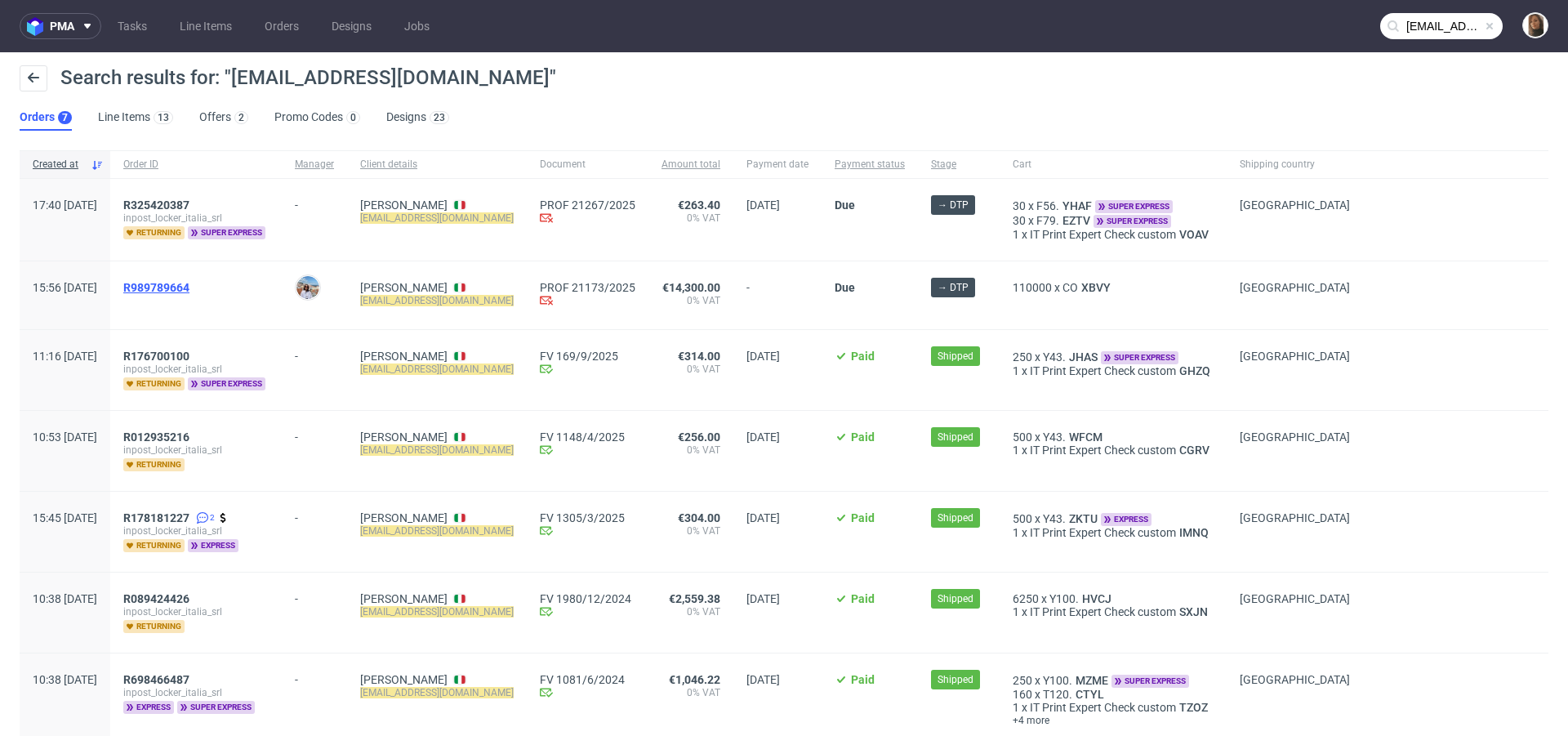
click at [189, 285] on span "R989789664" at bounding box center [156, 287] width 66 height 13
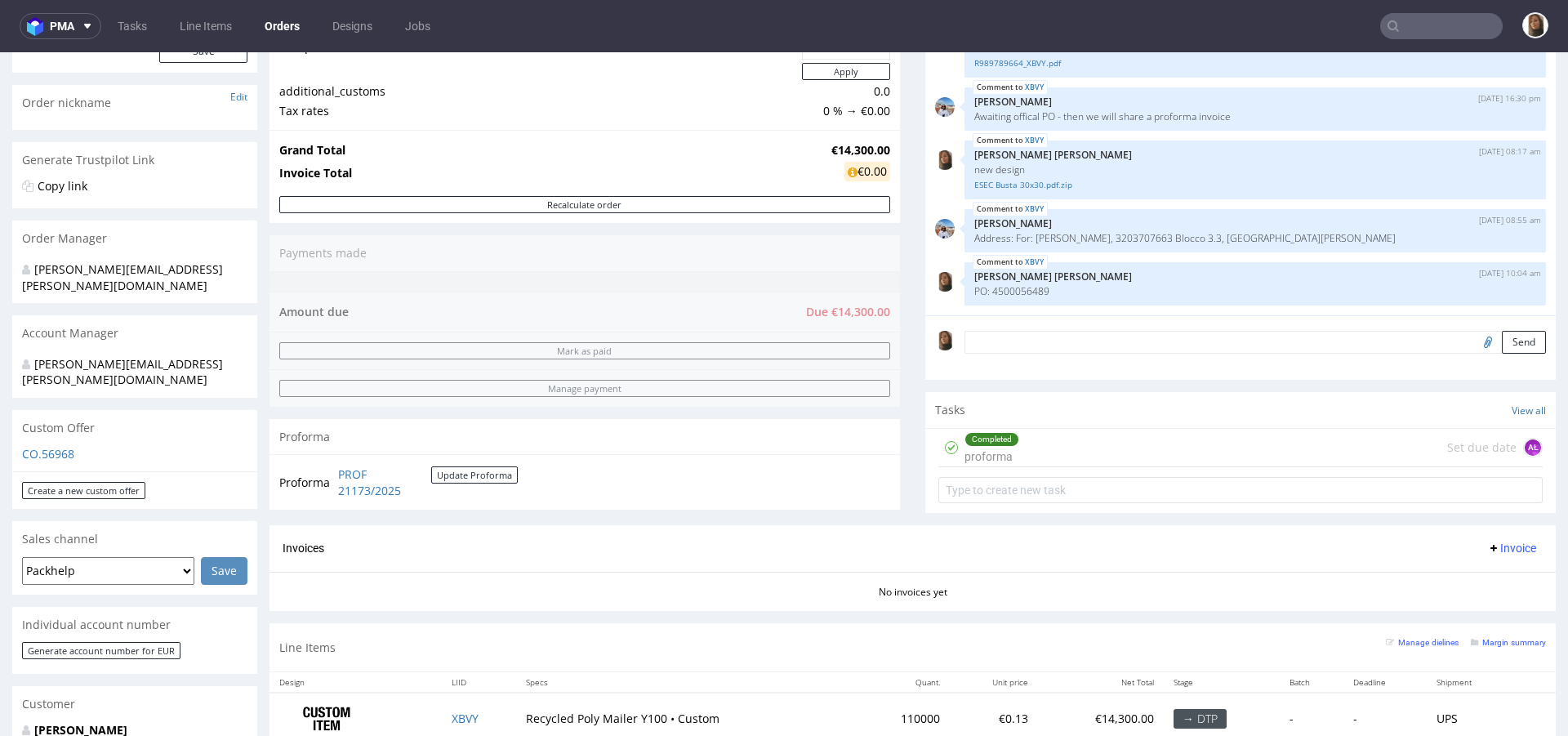
scroll to position [650, 0]
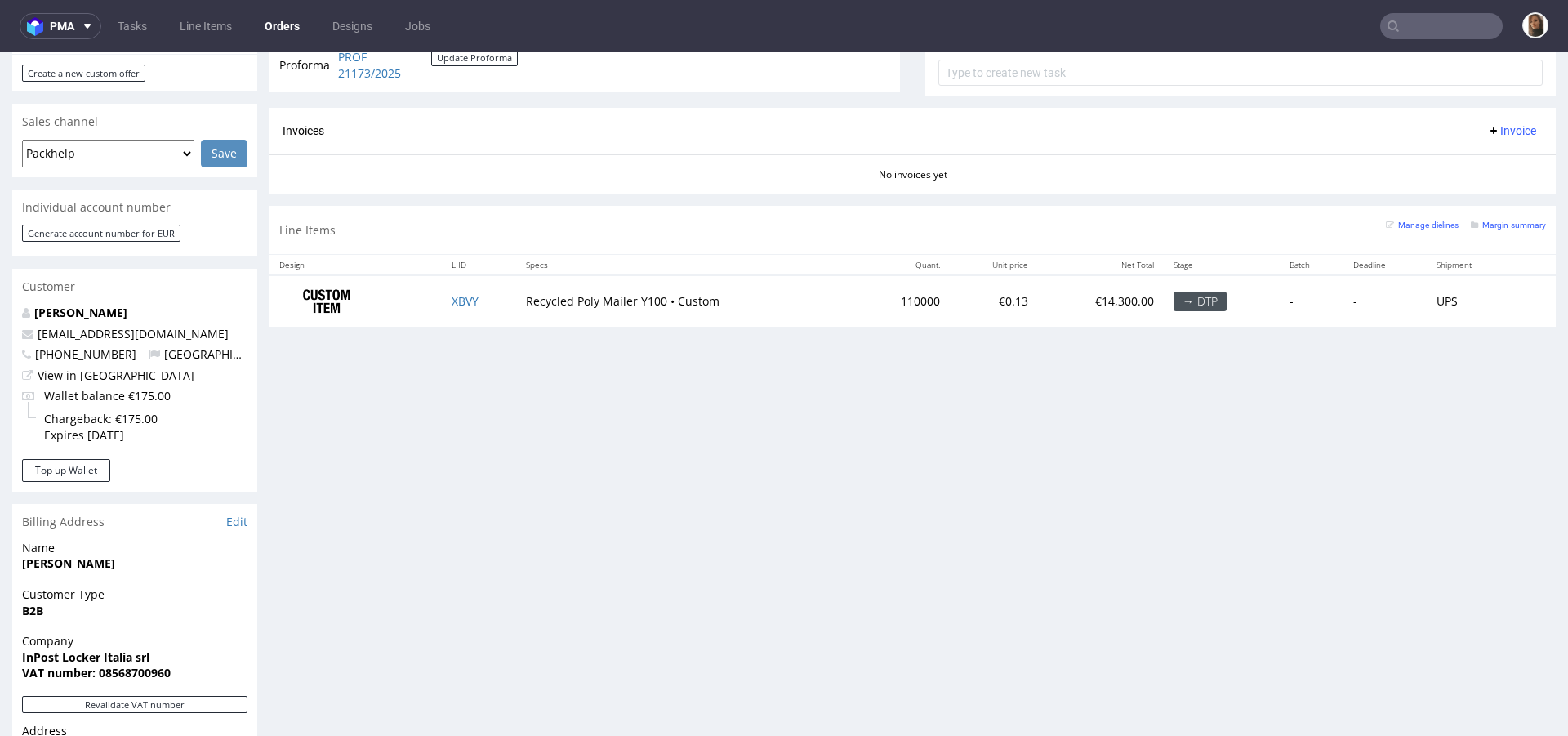
click at [1468, 26] on input "text" at bounding box center [1442, 26] width 122 height 27
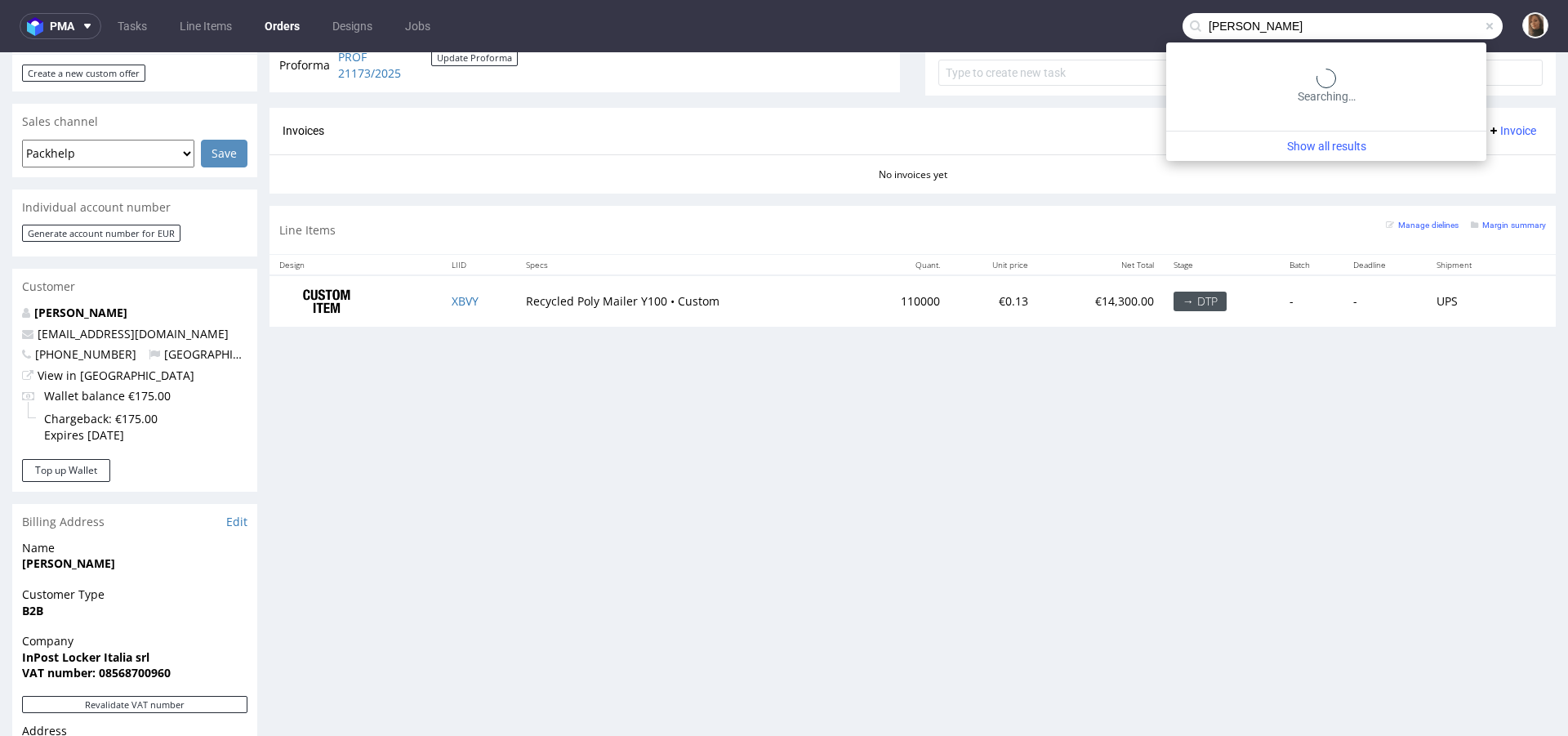
type input "simon derutter"
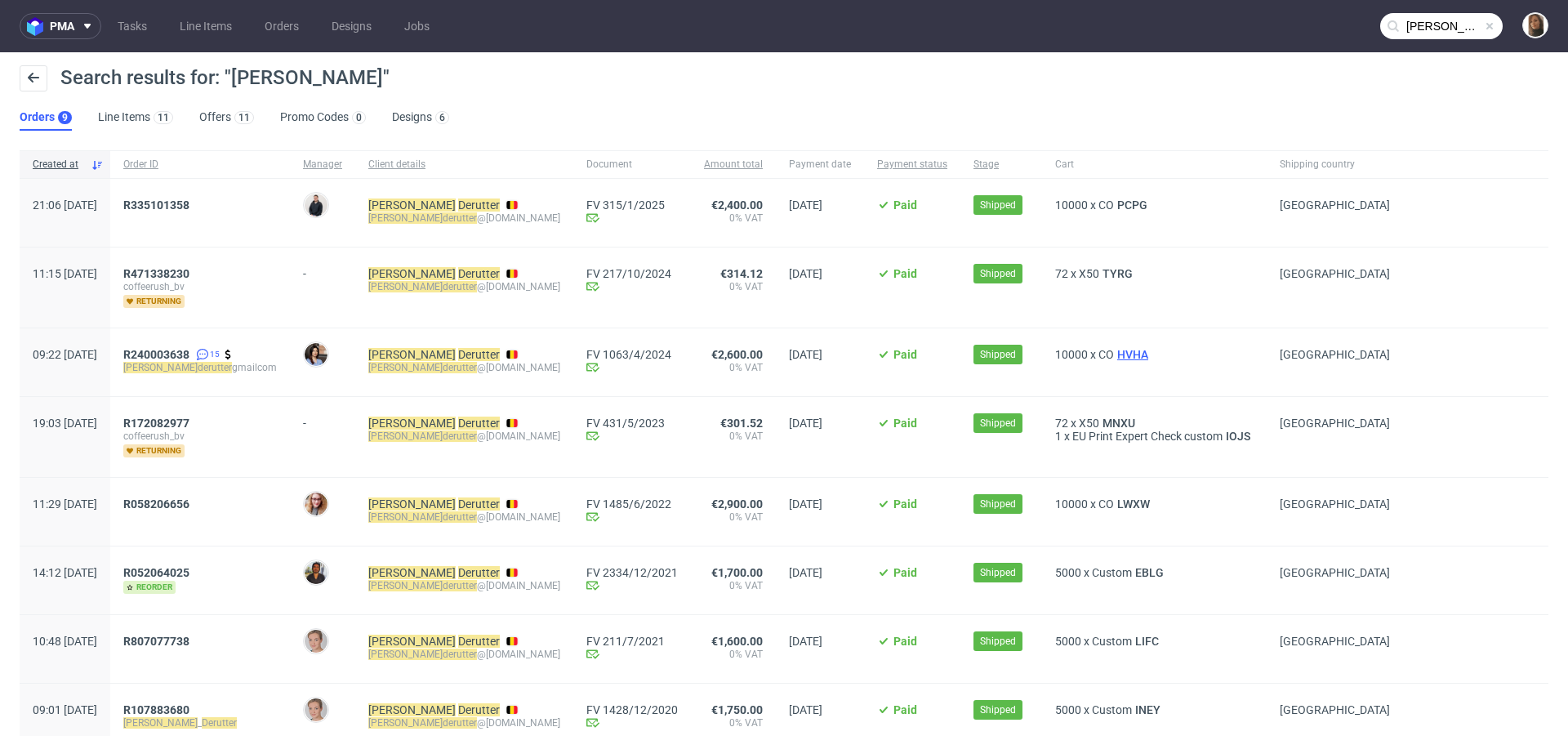
click at [1114, 350] on span "HVHA" at bounding box center [1133, 354] width 37 height 13
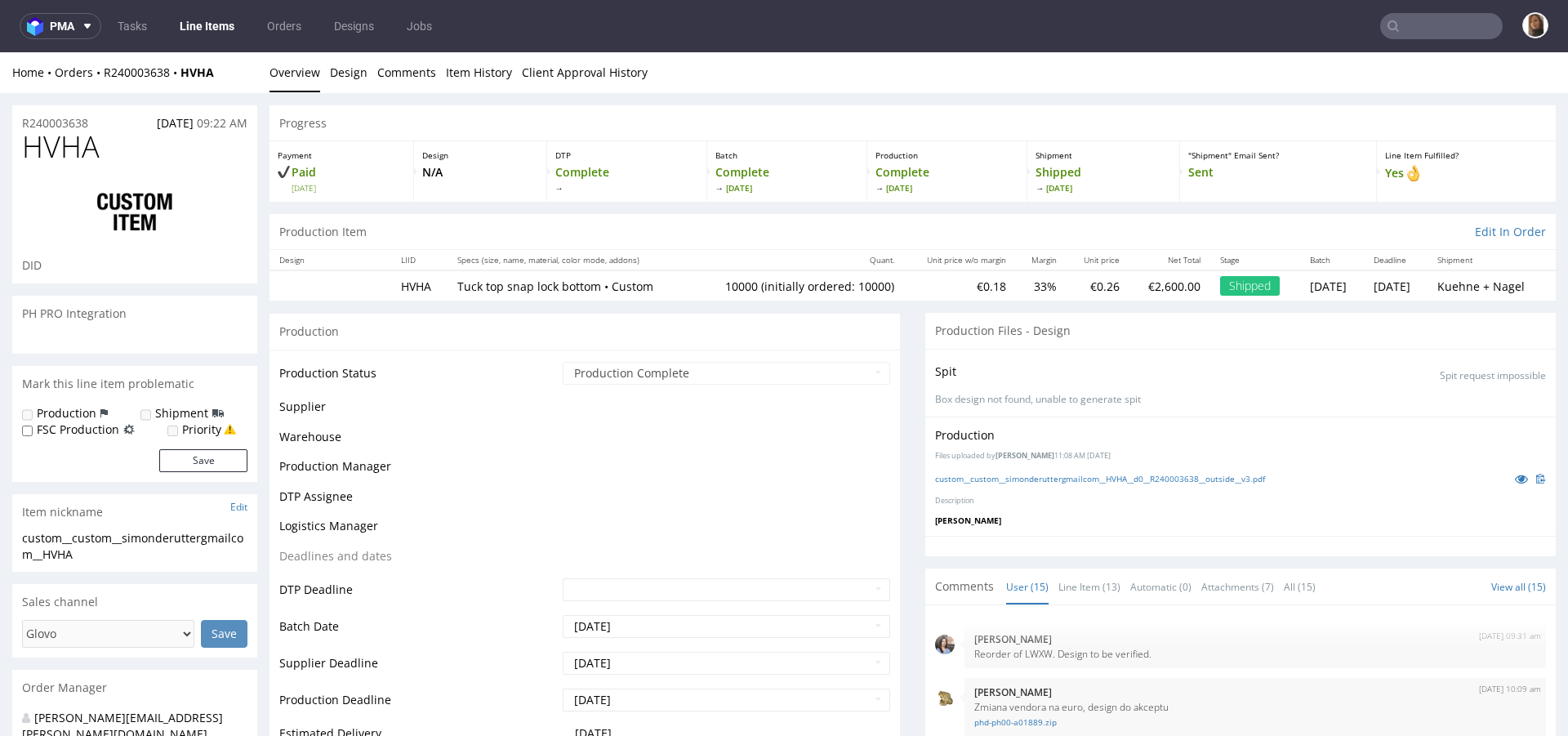
scroll to position [752, 0]
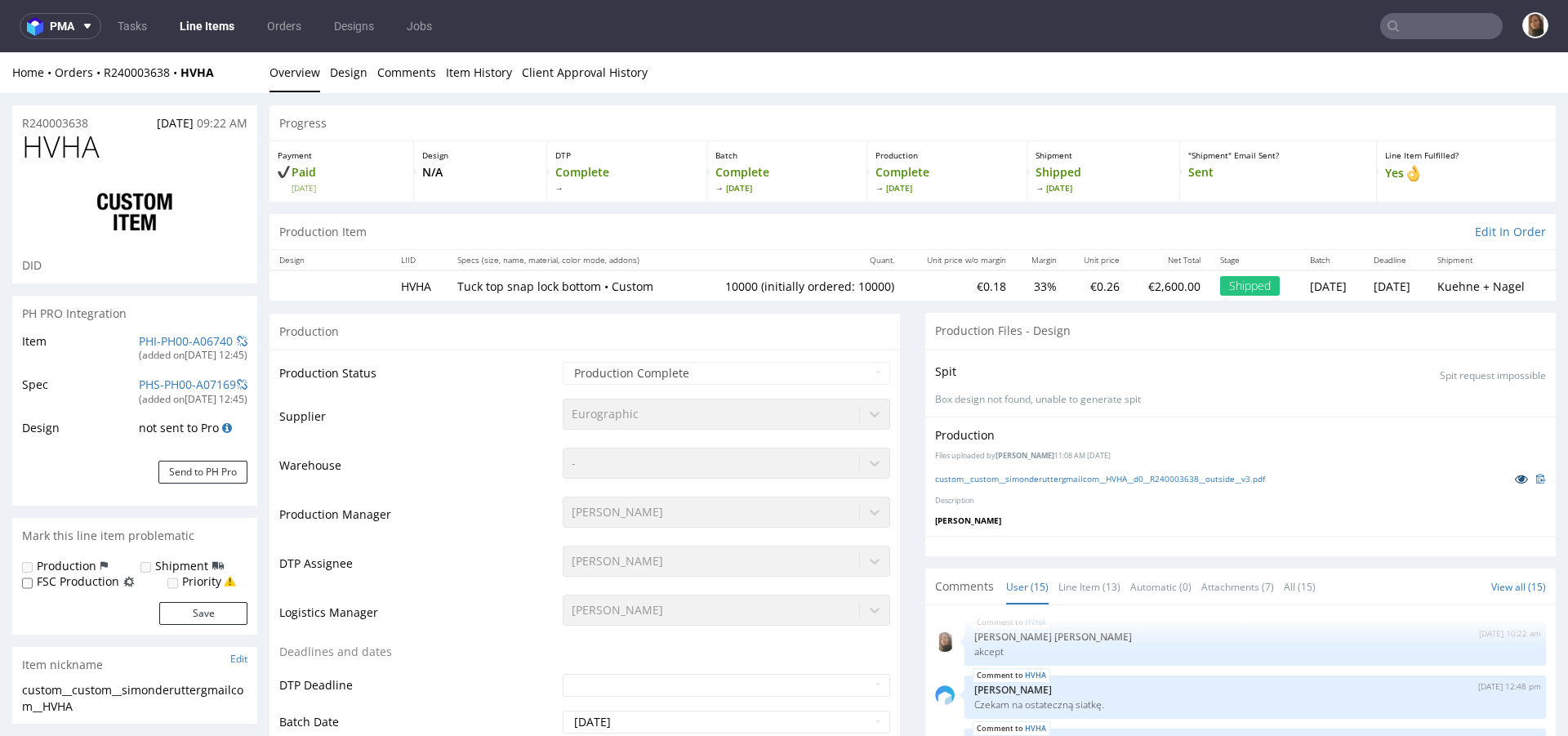
click at [1507, 478] on link at bounding box center [1522, 479] width 30 height 18
drag, startPoint x: 232, startPoint y: 70, endPoint x: 102, endPoint y: 70, distance: 130.0
click at [102, 70] on div "Home Orders R240003638 HVHA" at bounding box center [134, 73] width 245 height 17
copy div "R240003638 HVHA"
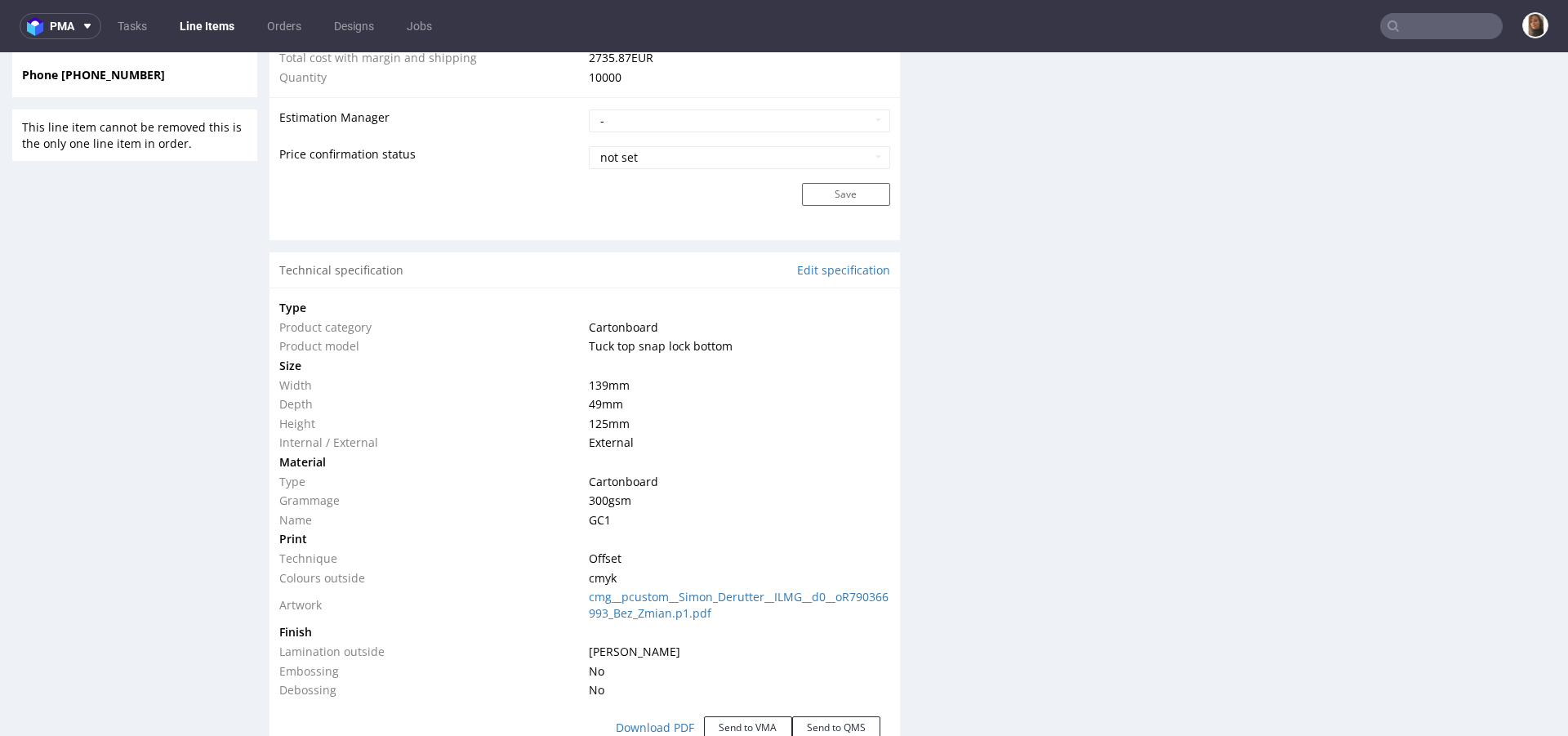
scroll to position [1487, 0]
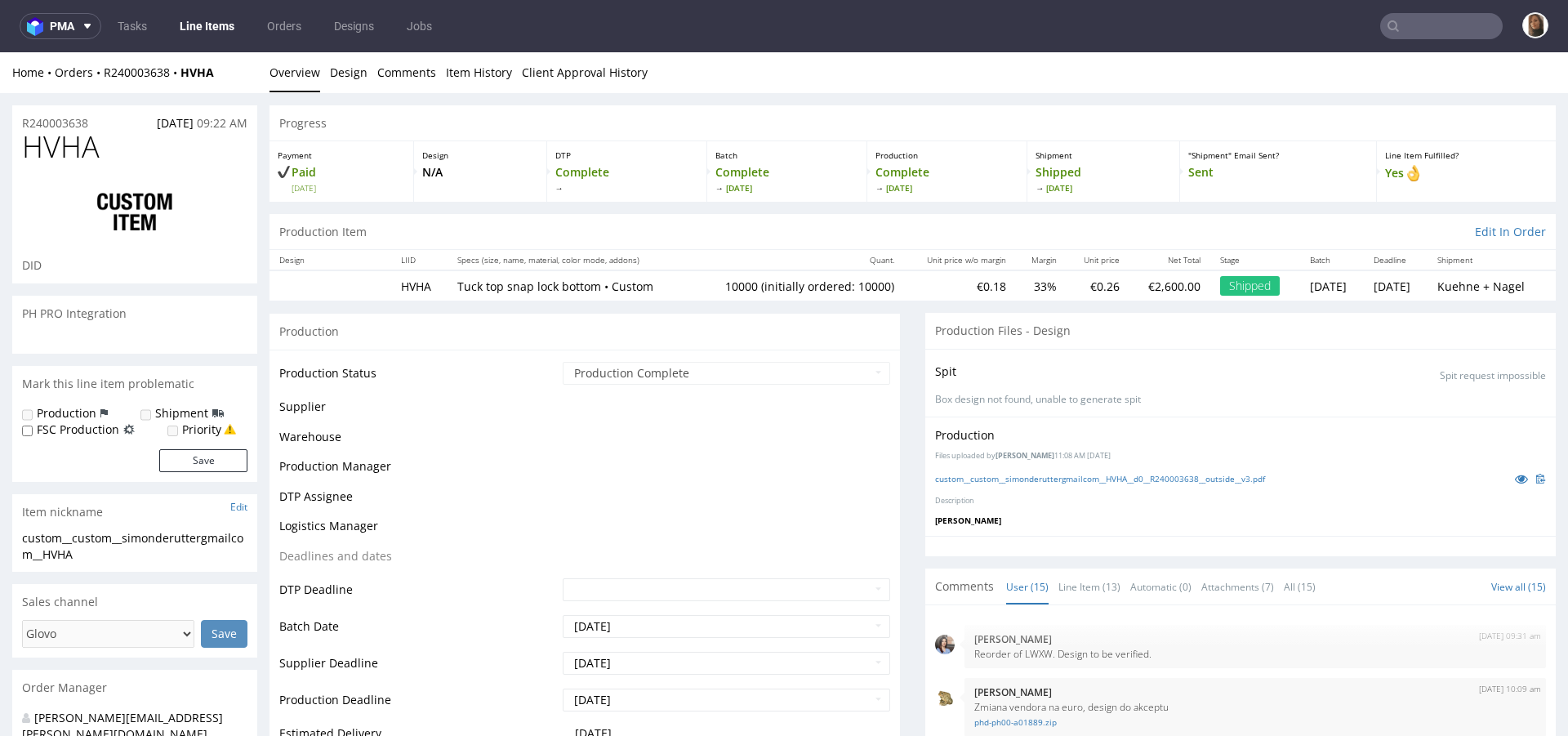
scroll to position [752, 0]
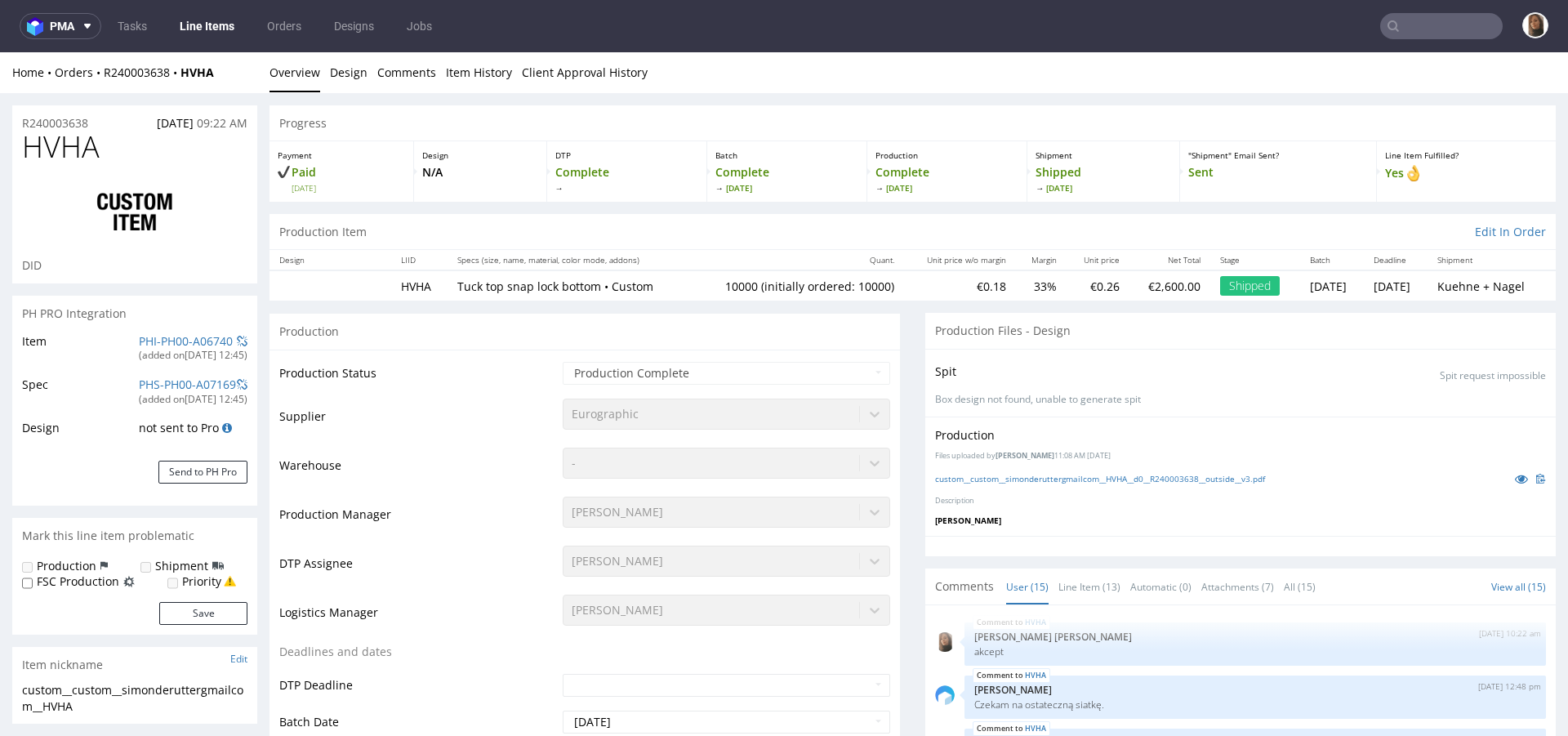
type input "10000"
click at [1515, 479] on icon at bounding box center [1521, 479] width 13 height 12
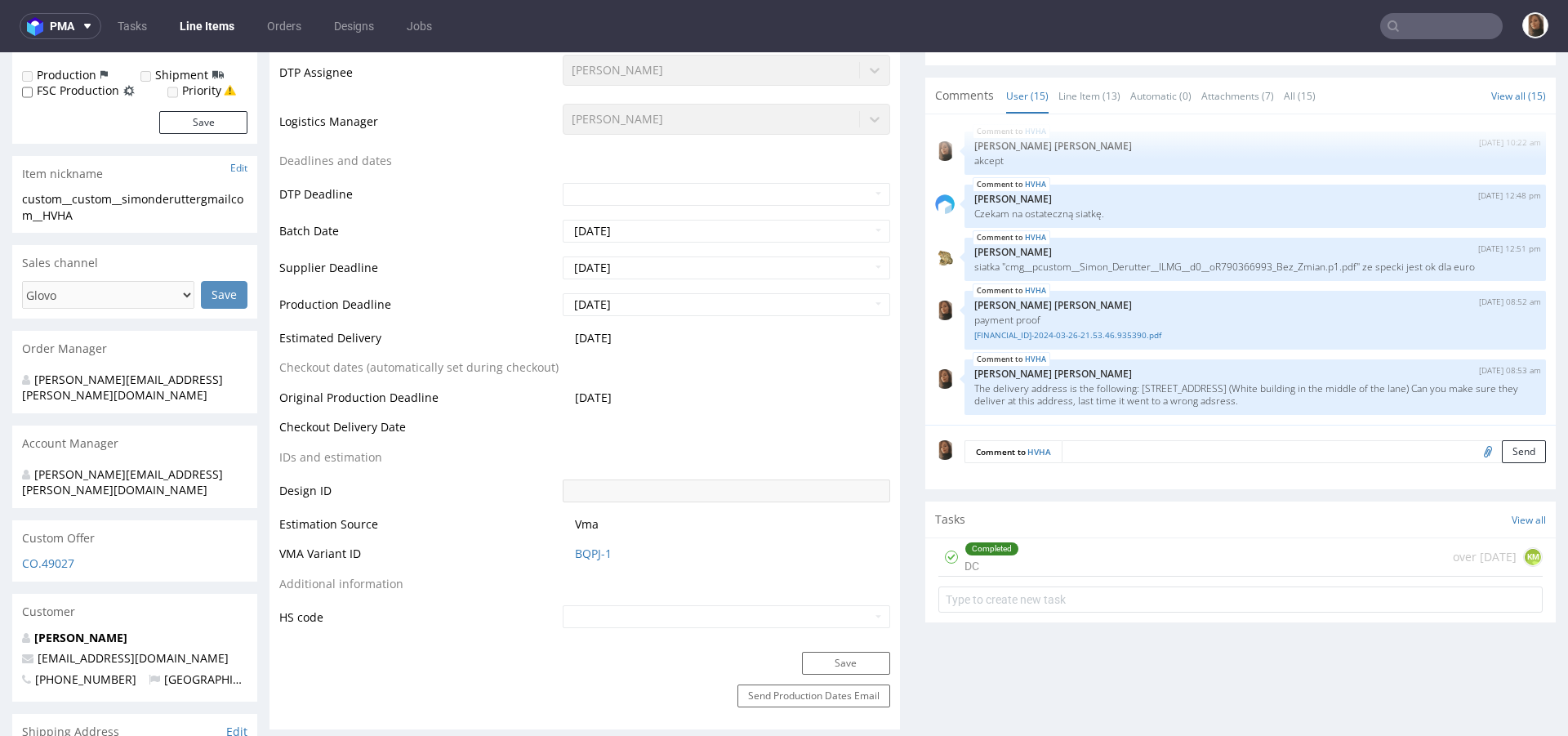
scroll to position [488, 0]
